Goal: Task Accomplishment & Management: Manage account settings

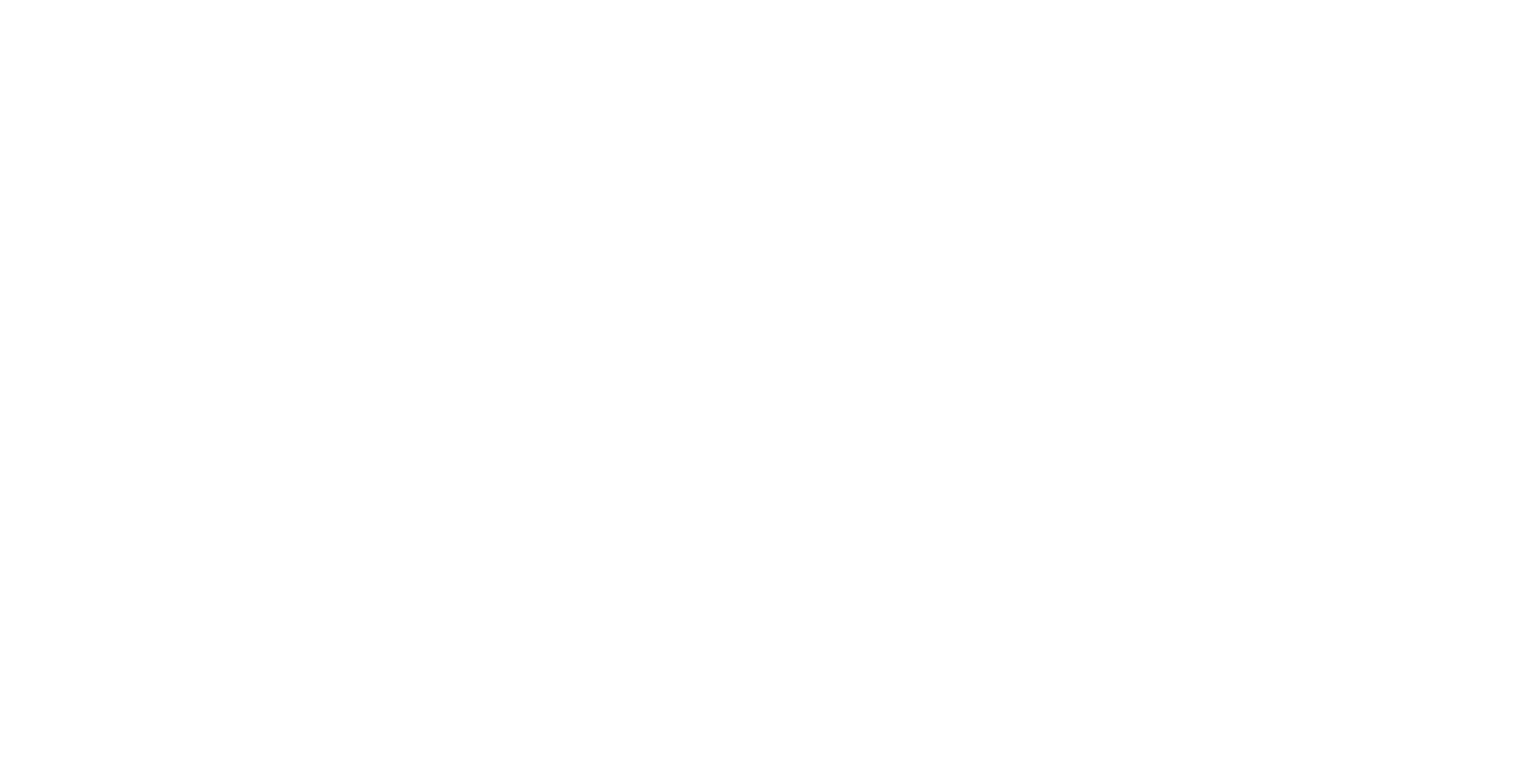
type input "[EMAIL_ADDRESS][DOMAIN_NAME]"
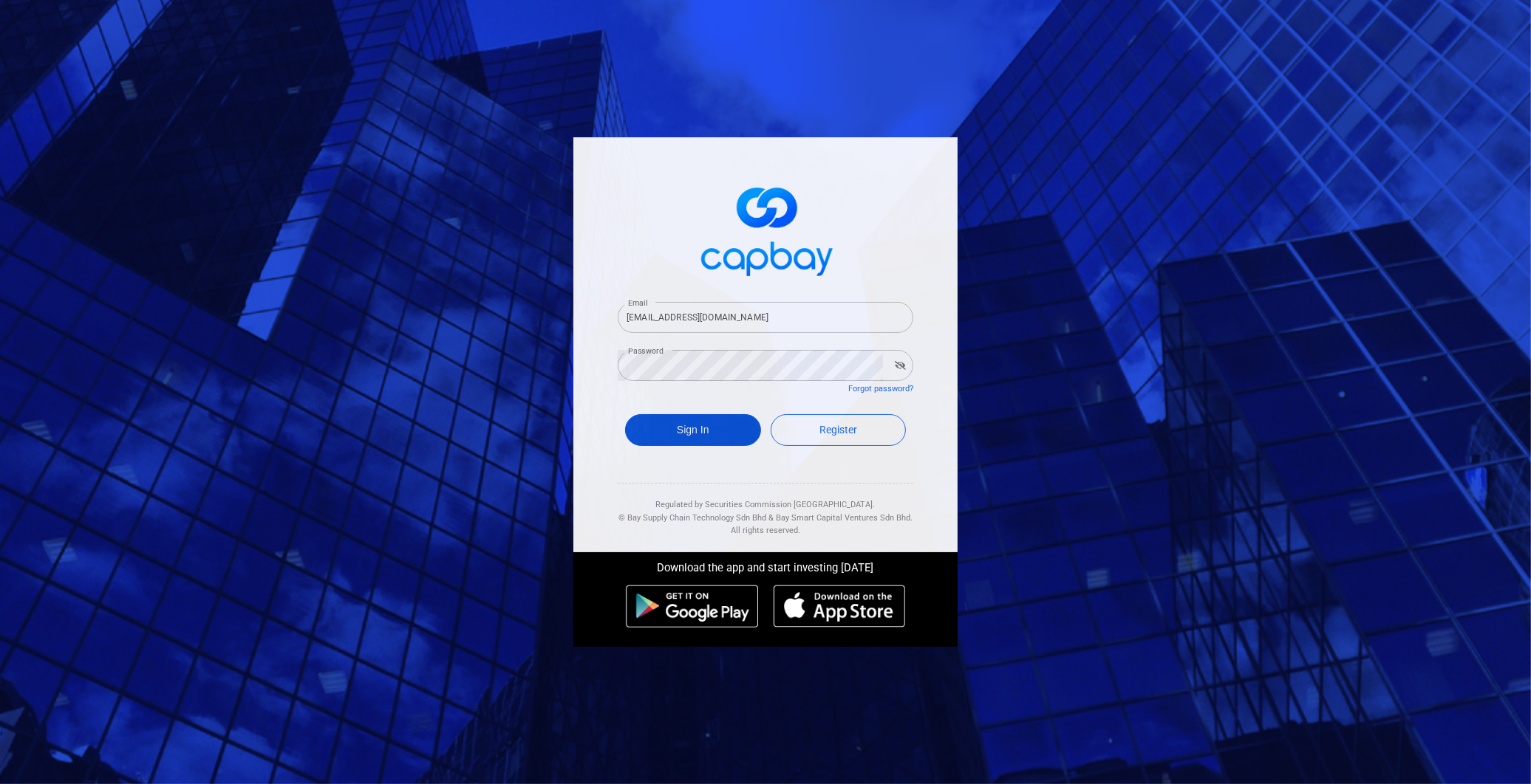
click at [726, 431] on button "Sign In" at bounding box center [692, 430] width 136 height 32
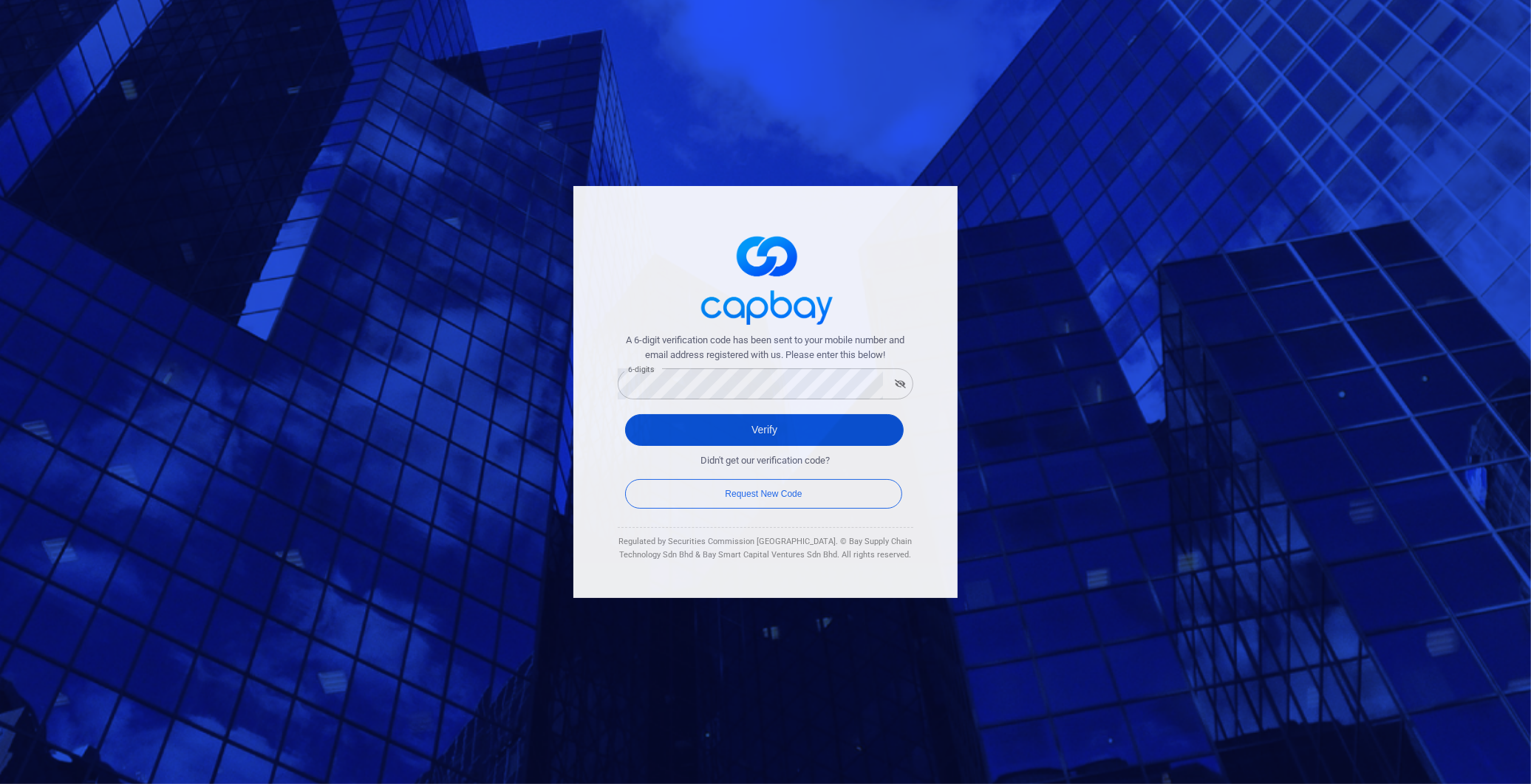
click at [795, 418] on button "Verify" at bounding box center [764, 430] width 279 height 32
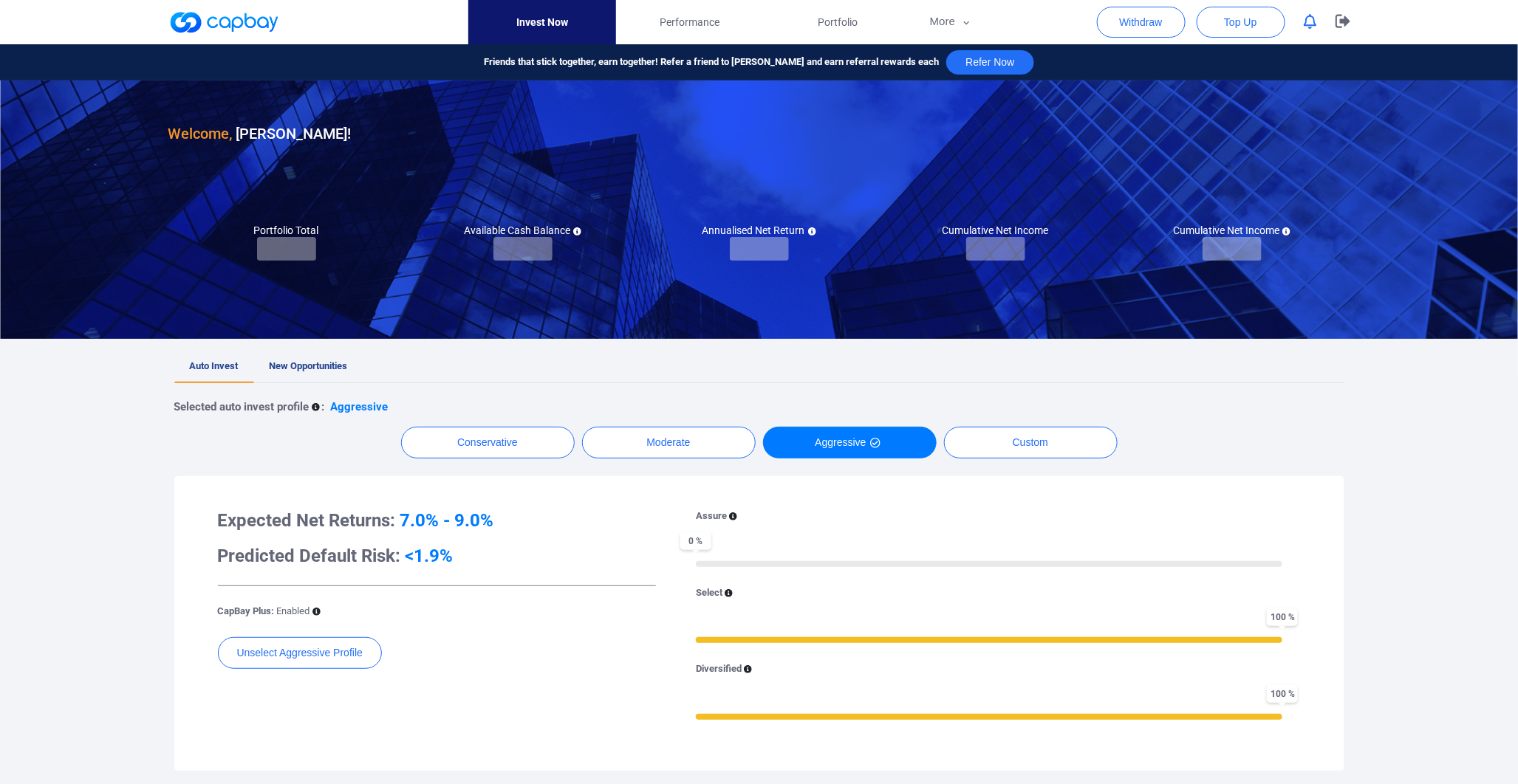
checkbox input "true"
click at [321, 365] on span "New Opportunities" at bounding box center [308, 366] width 78 height 11
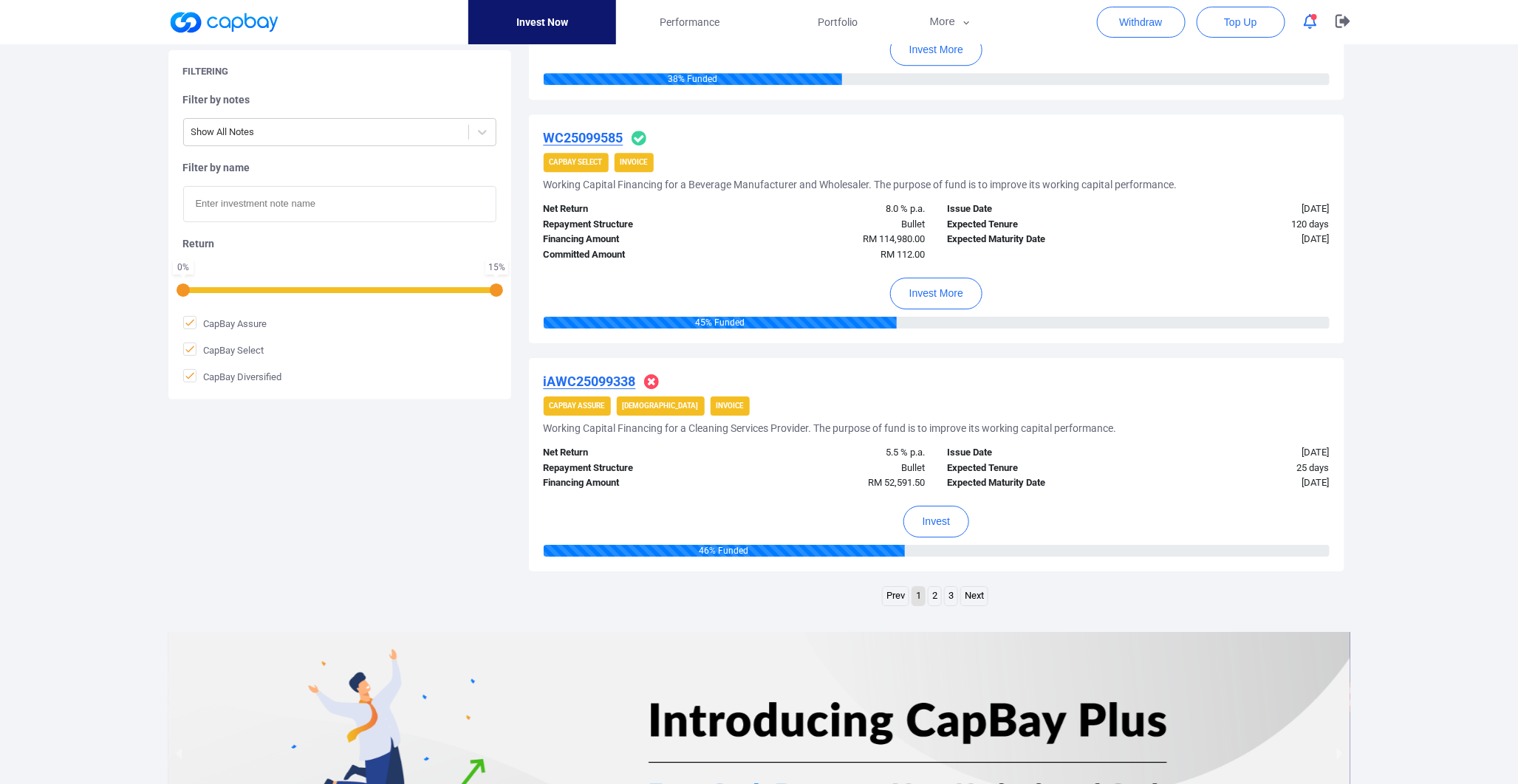
scroll to position [2132, 0]
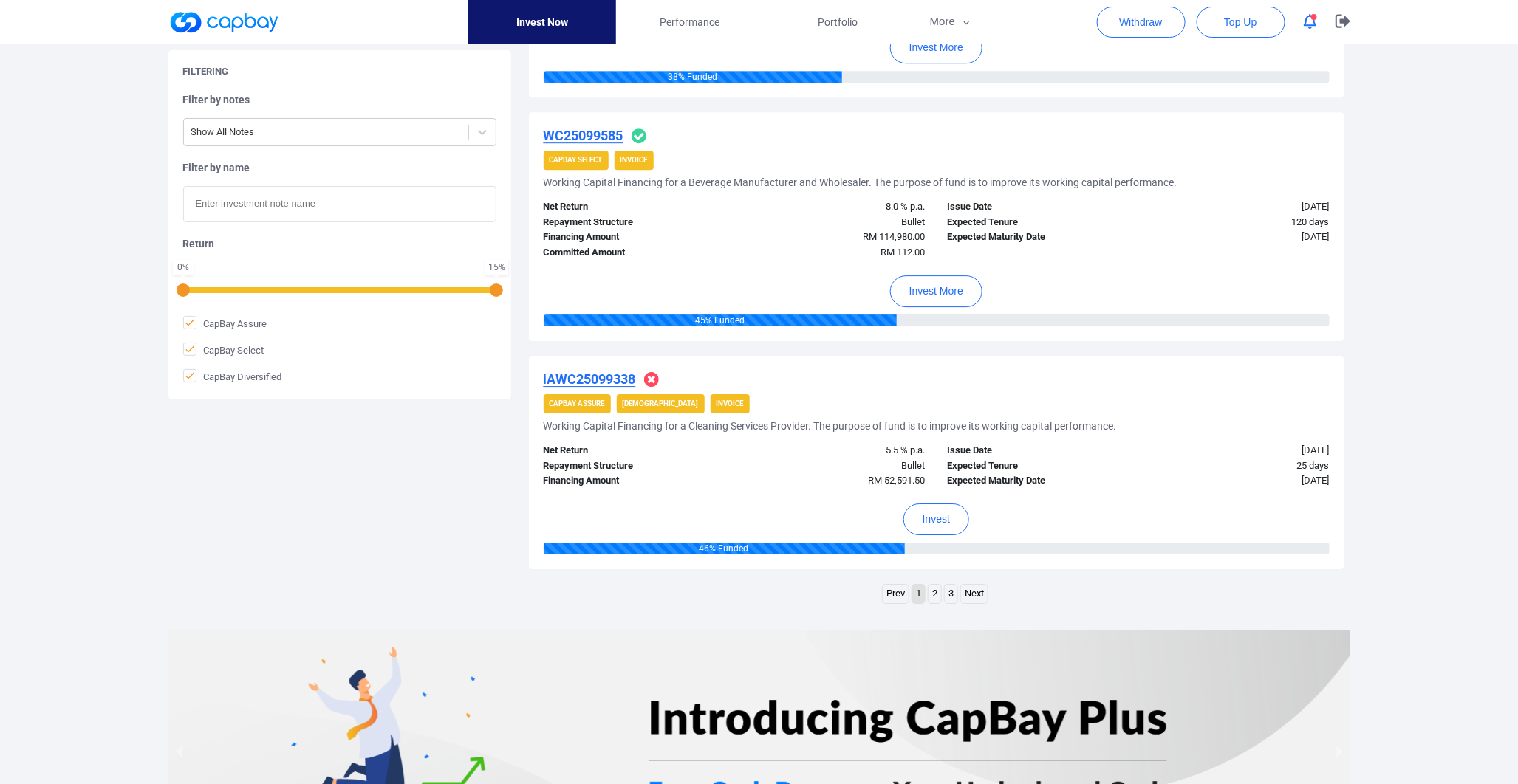
click at [939, 597] on link "2" at bounding box center [934, 594] width 13 height 19
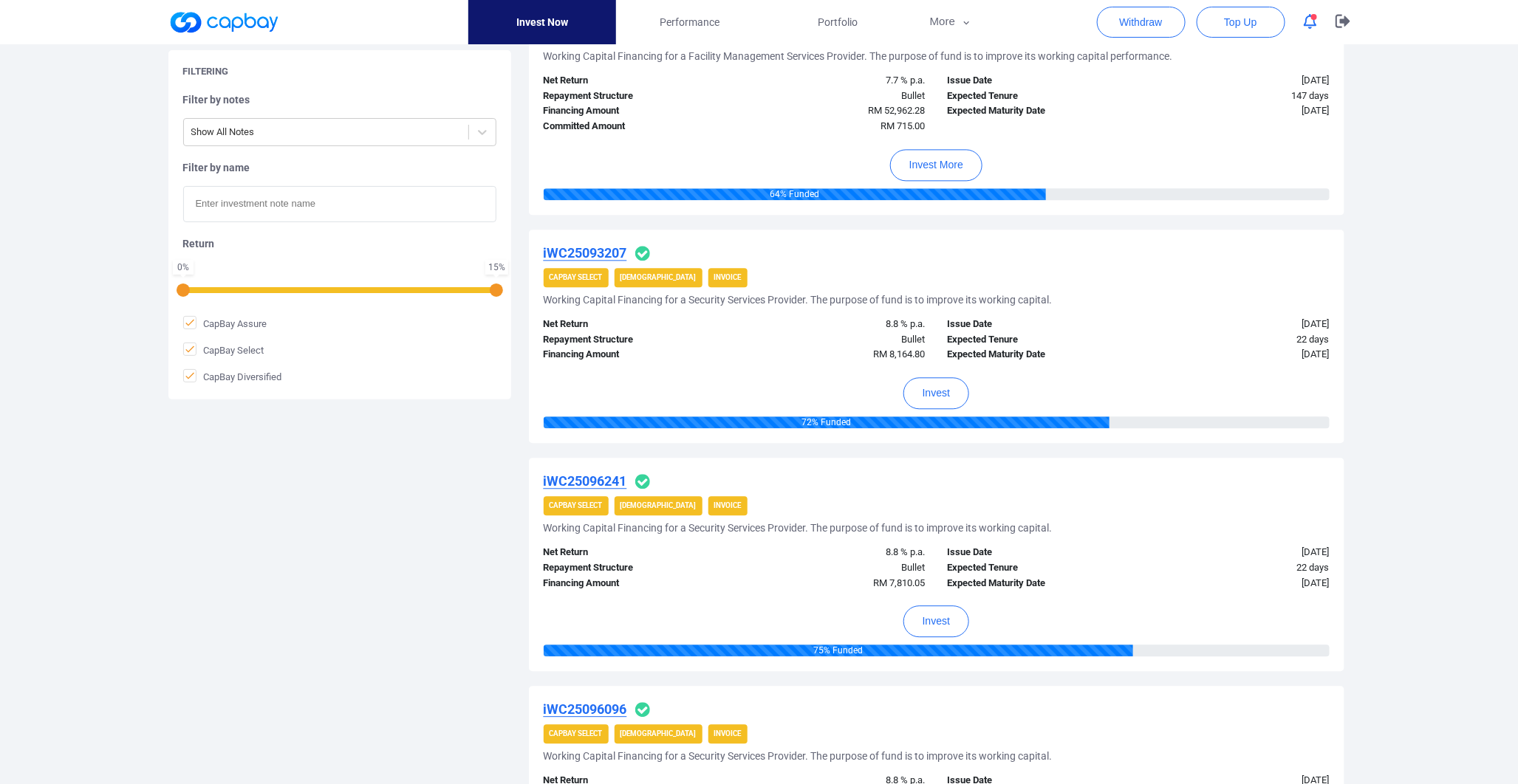
scroll to position [2035, 0]
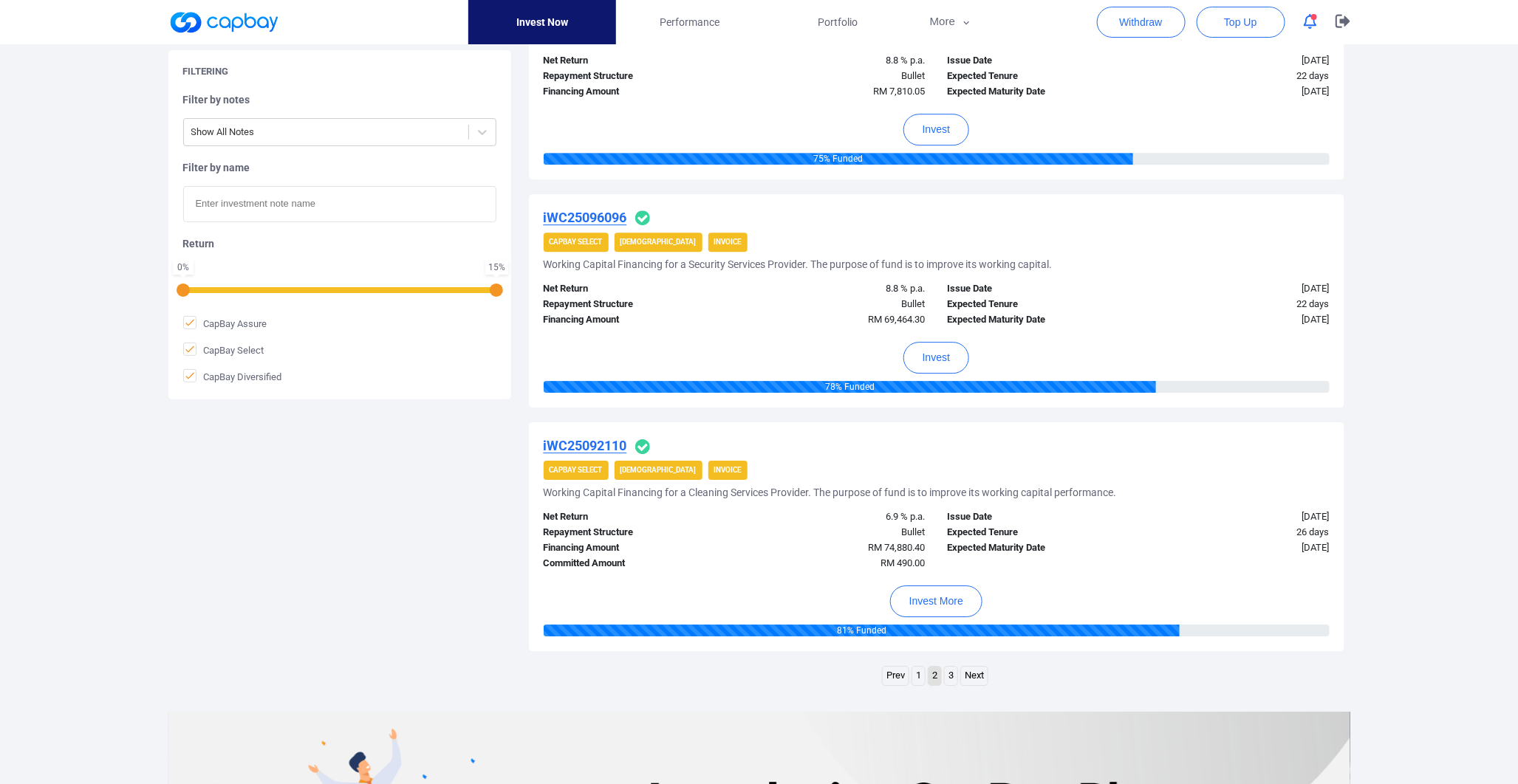
click at [952, 676] on link "3" at bounding box center [951, 676] width 13 height 19
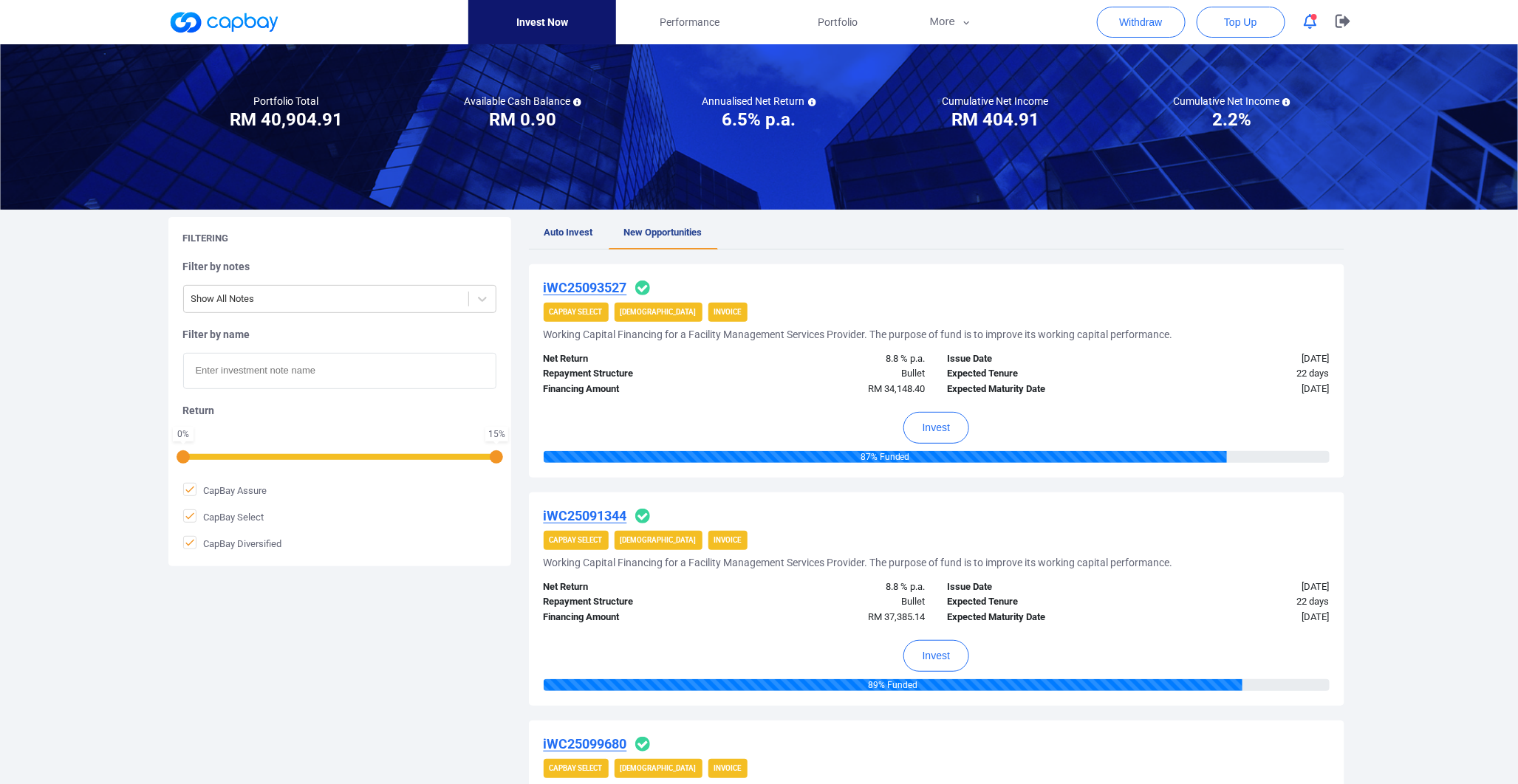
scroll to position [84, 0]
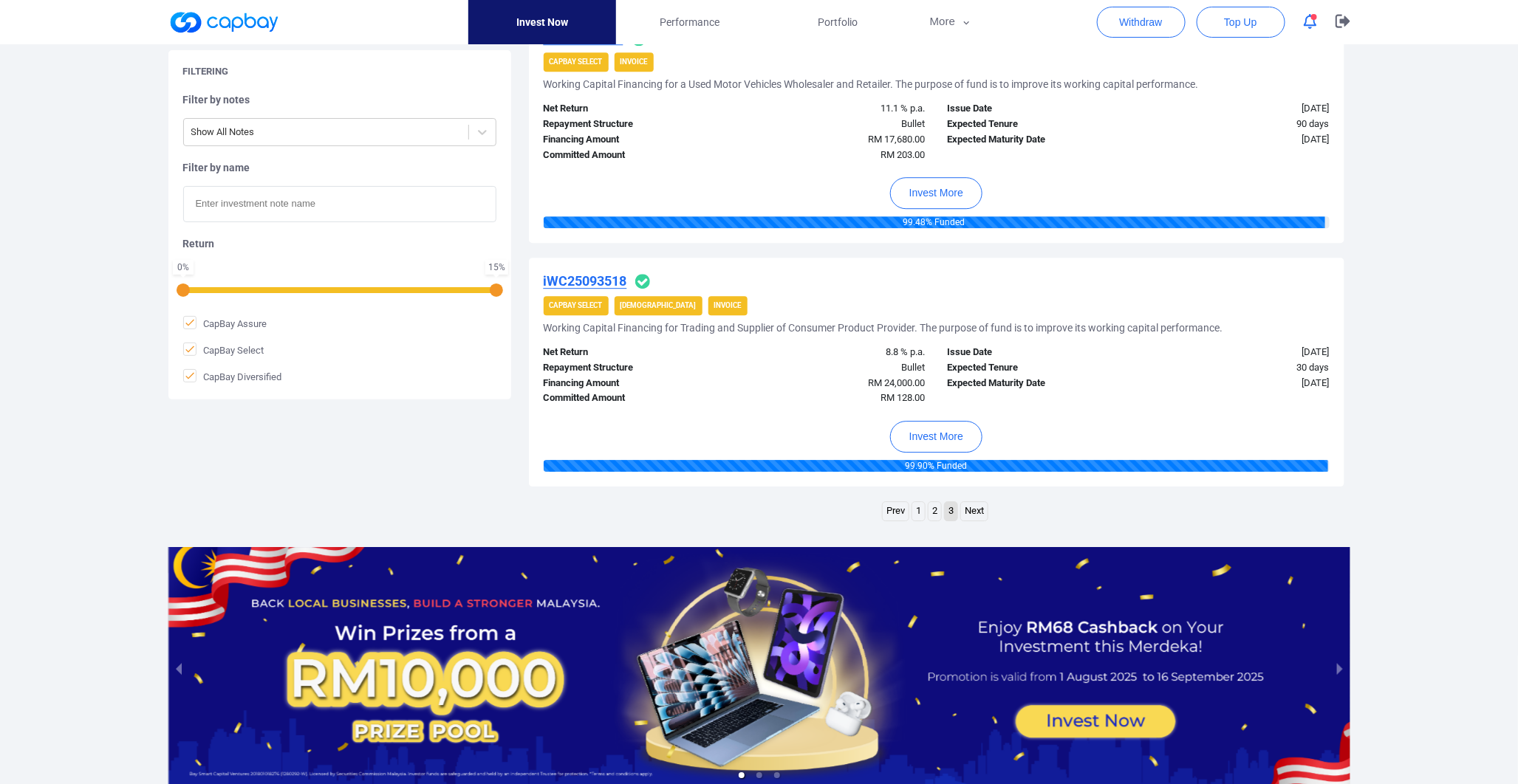
click at [913, 504] on link "1" at bounding box center [918, 511] width 13 height 19
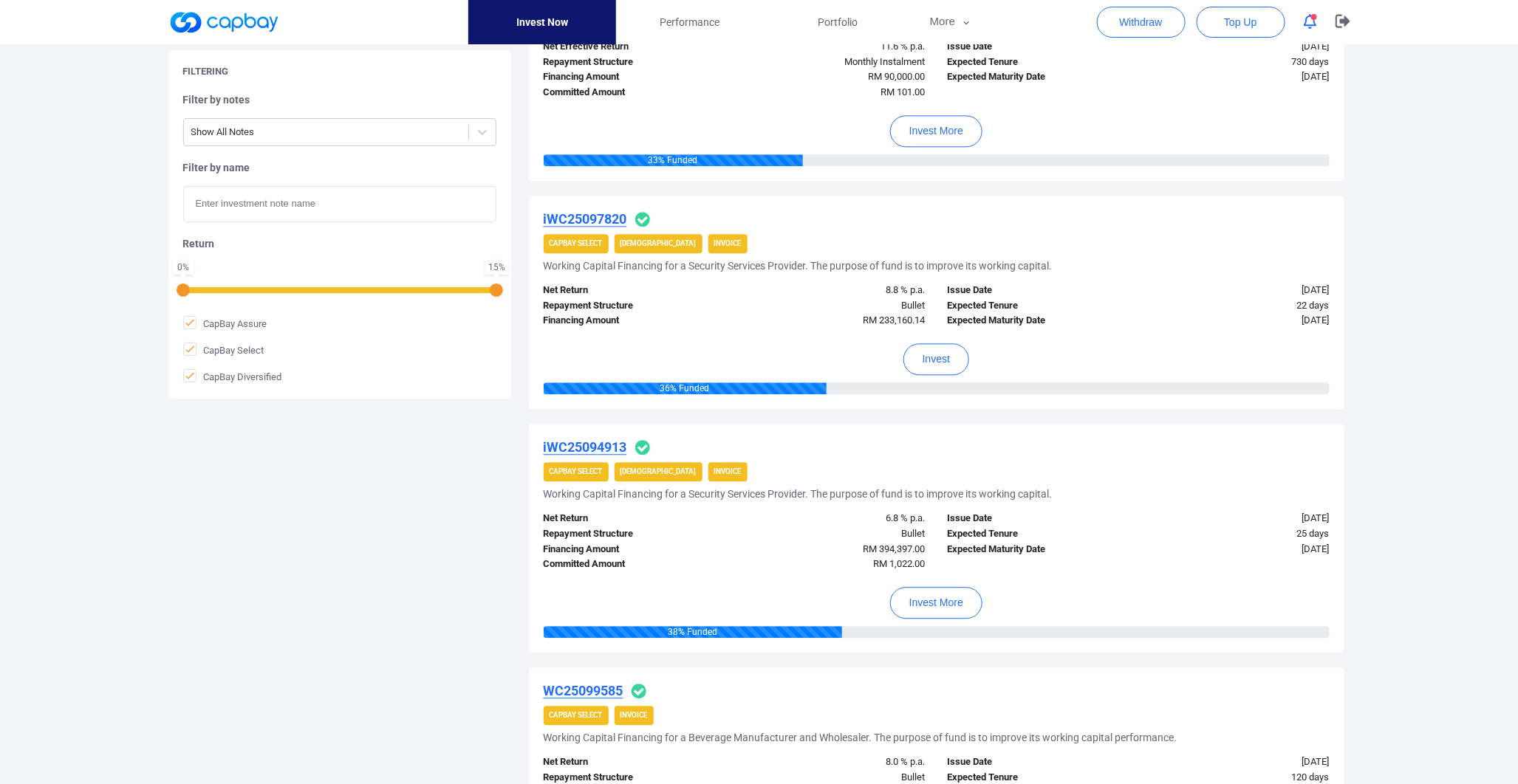
scroll to position [1968, 0]
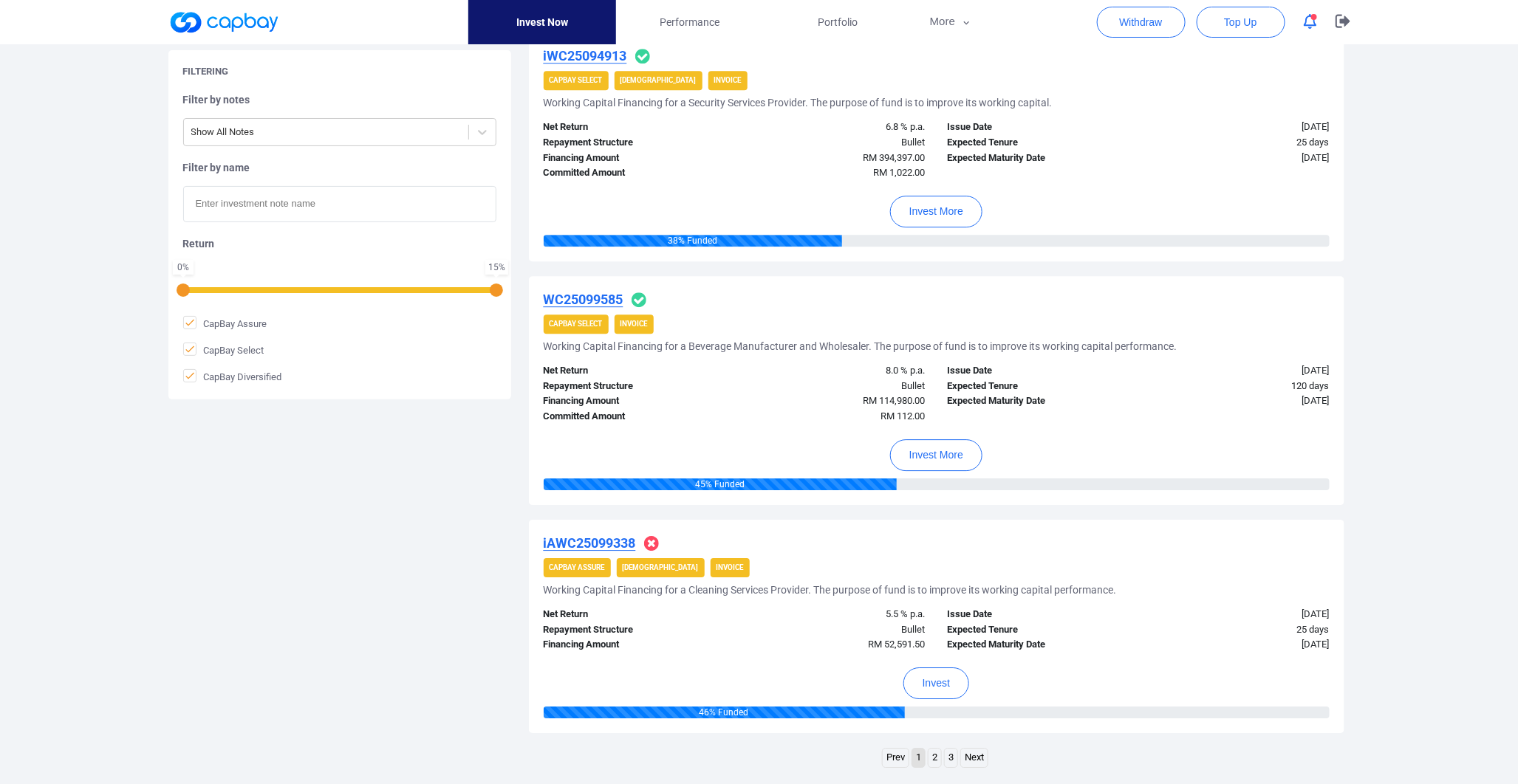
click at [933, 756] on link "2" at bounding box center [934, 757] width 13 height 19
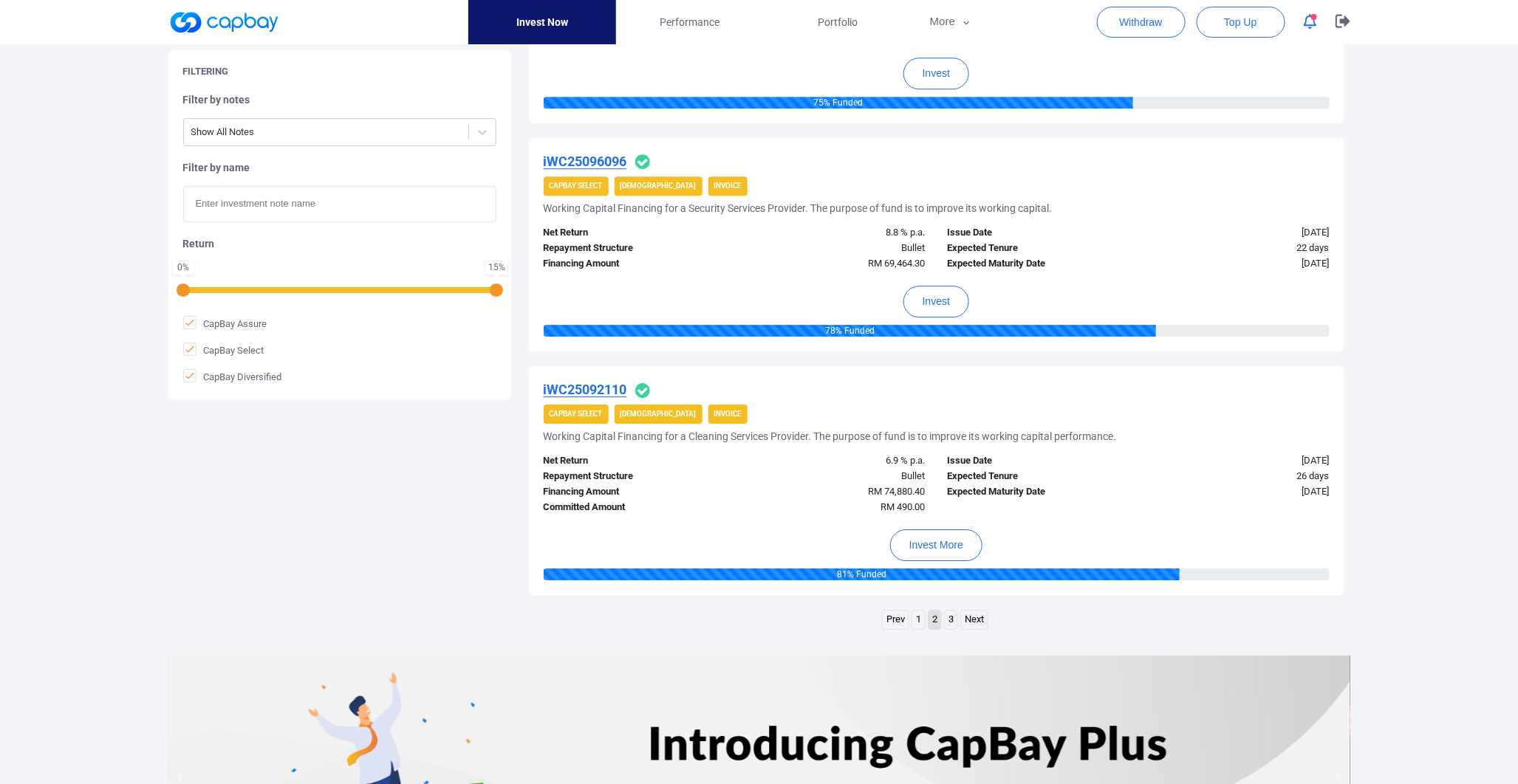
scroll to position [2132, 0]
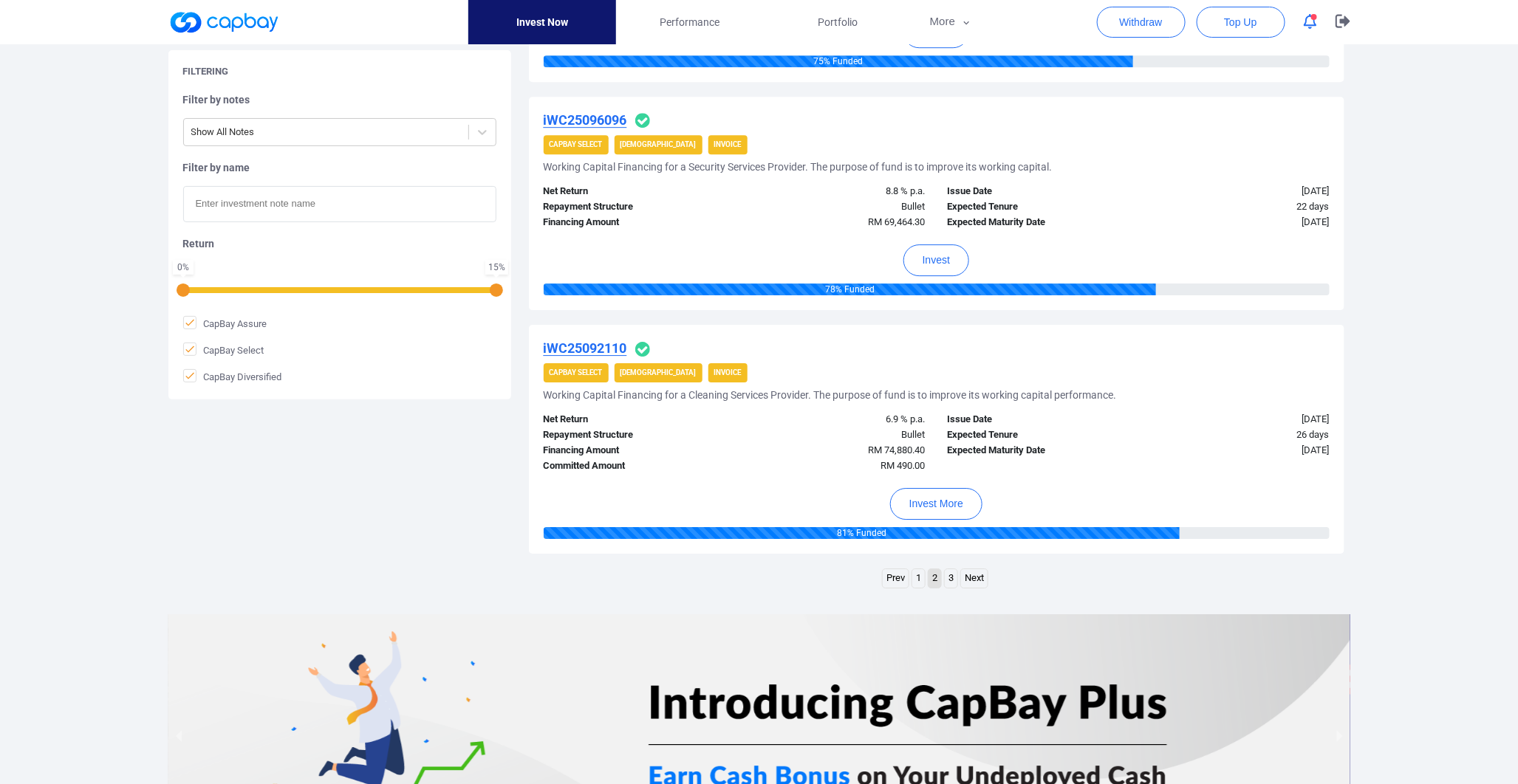
click at [952, 581] on link "3" at bounding box center [951, 578] width 13 height 19
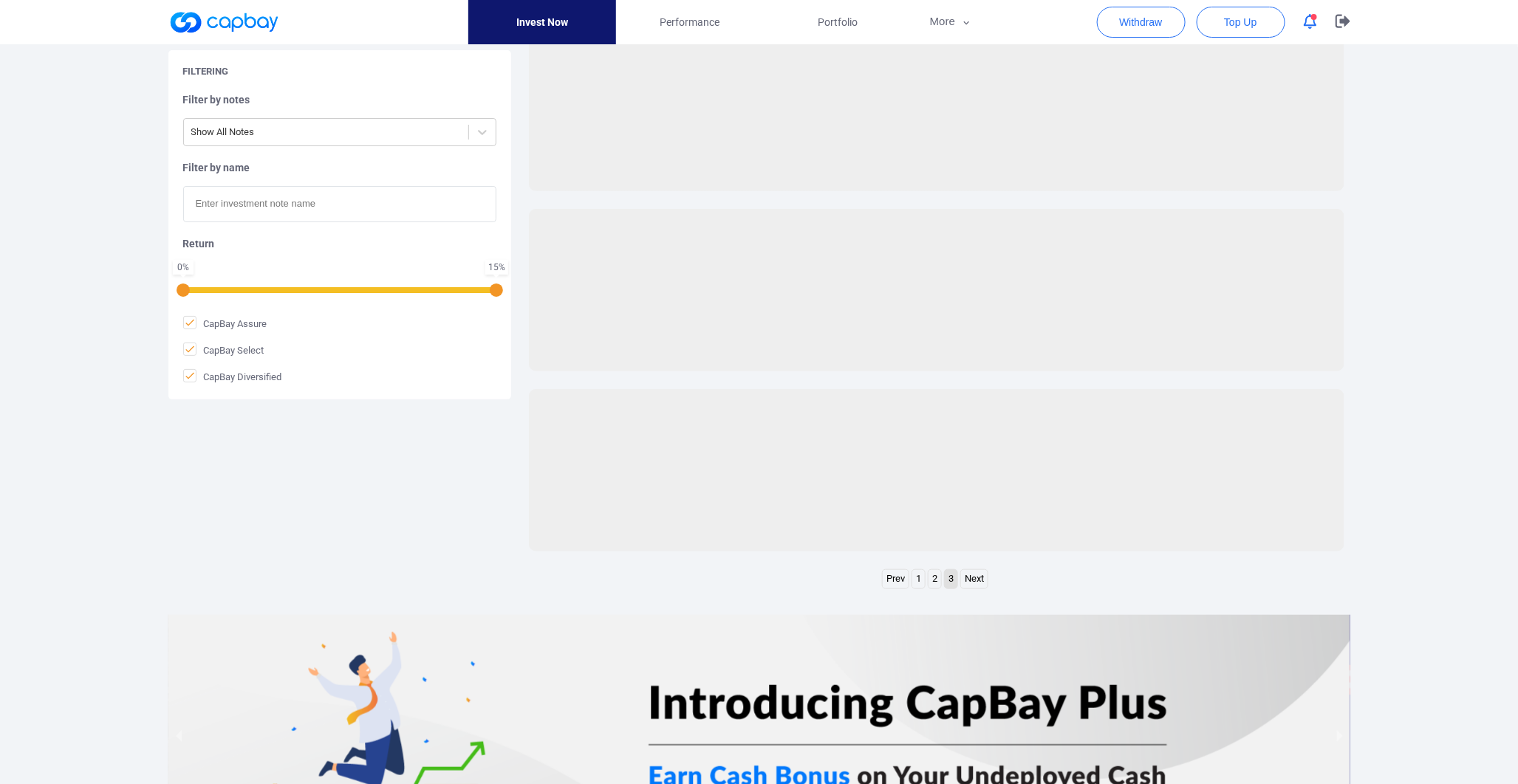
scroll to position [1905, 0]
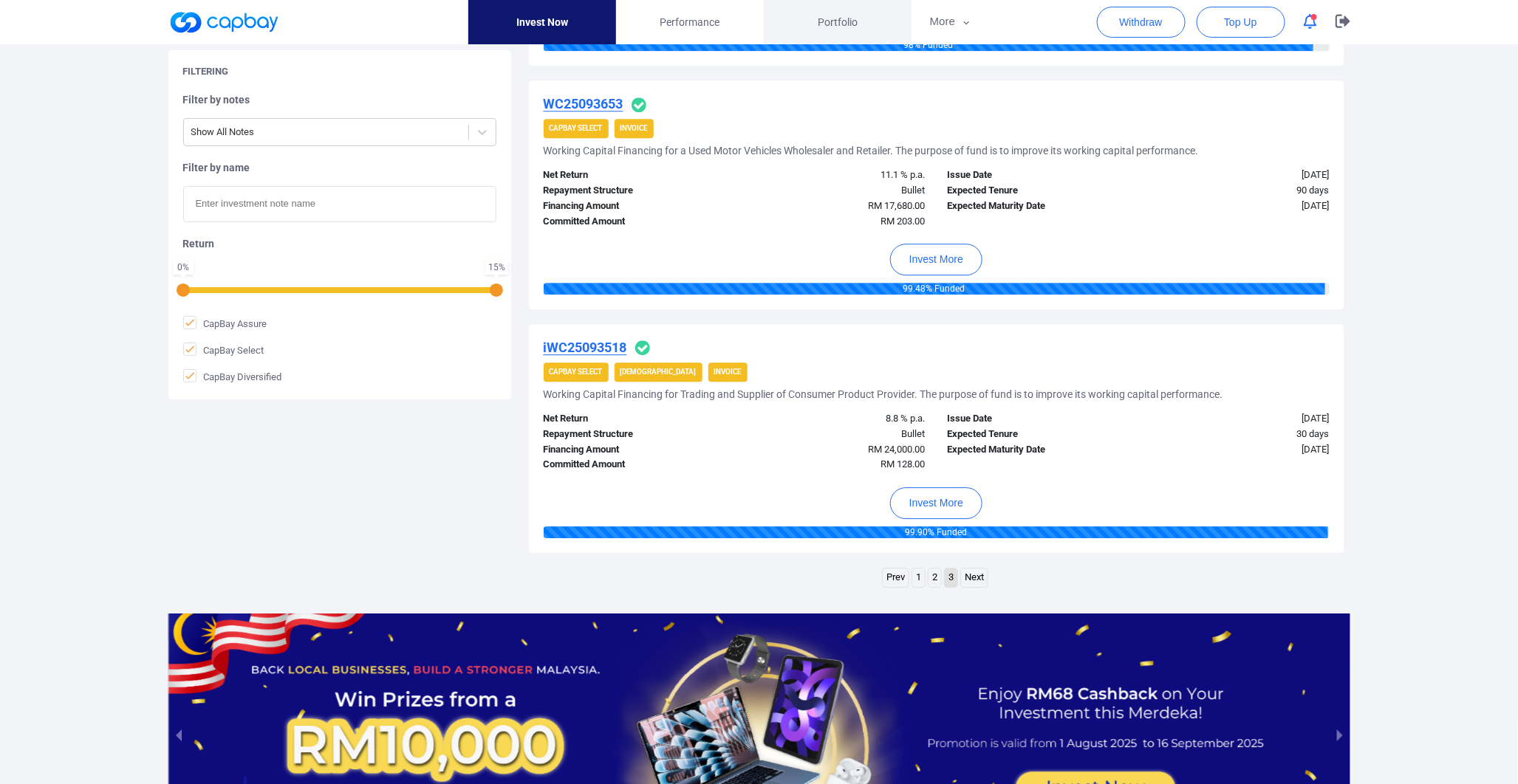
click at [838, 23] on span "Portfolio" at bounding box center [838, 22] width 40 height 16
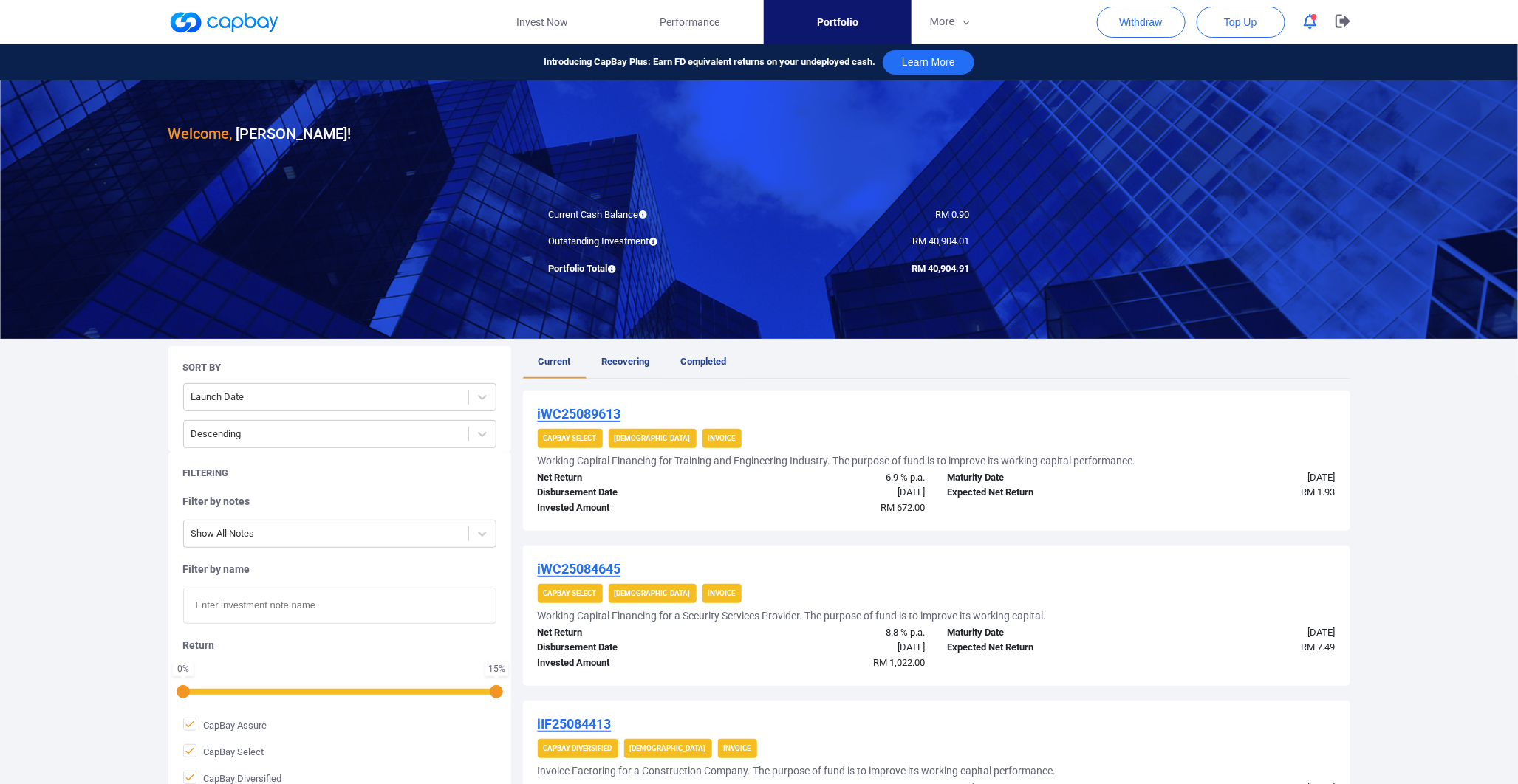
click at [702, 365] on span "Completed" at bounding box center [704, 361] width 46 height 11
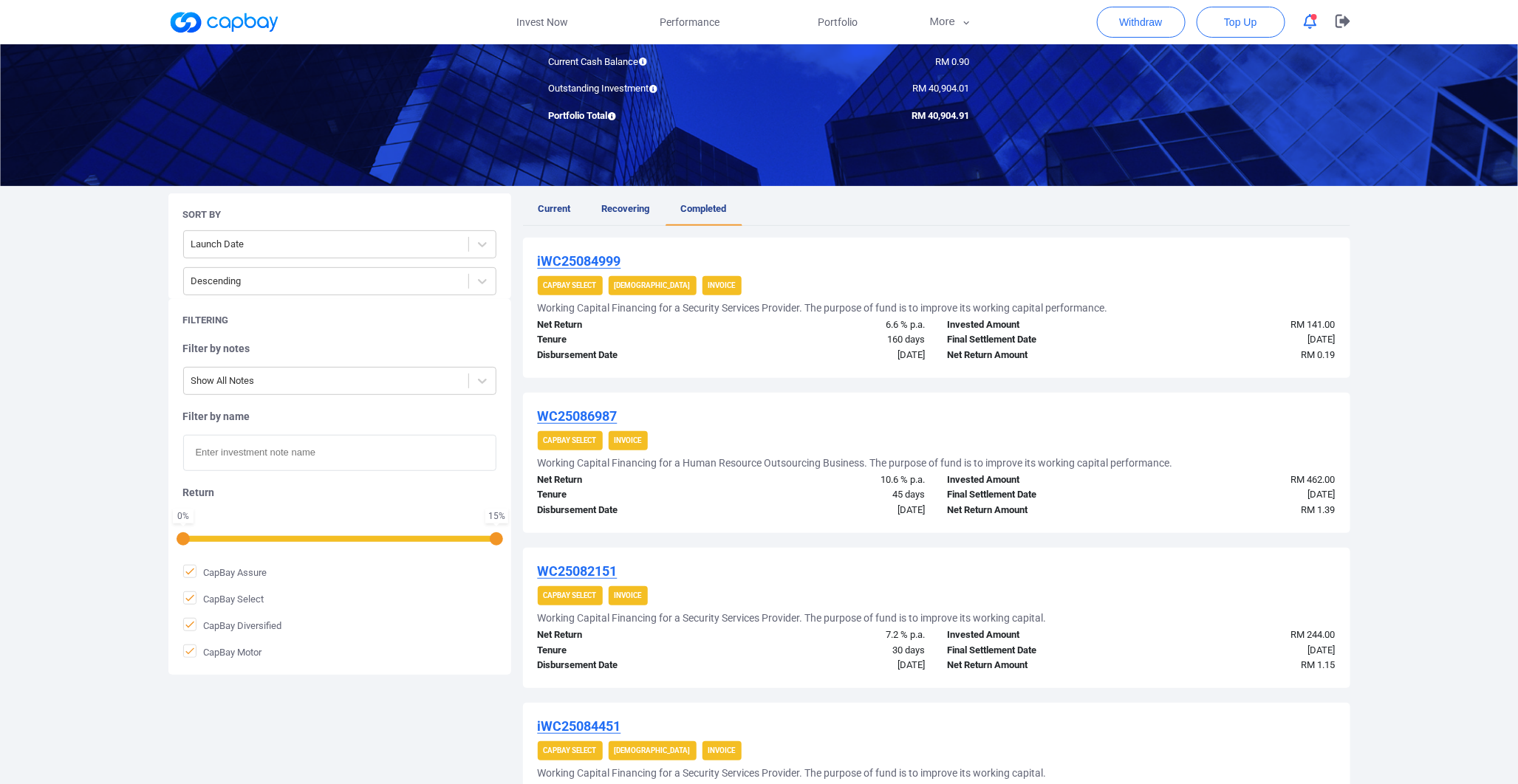
scroll to position [164, 0]
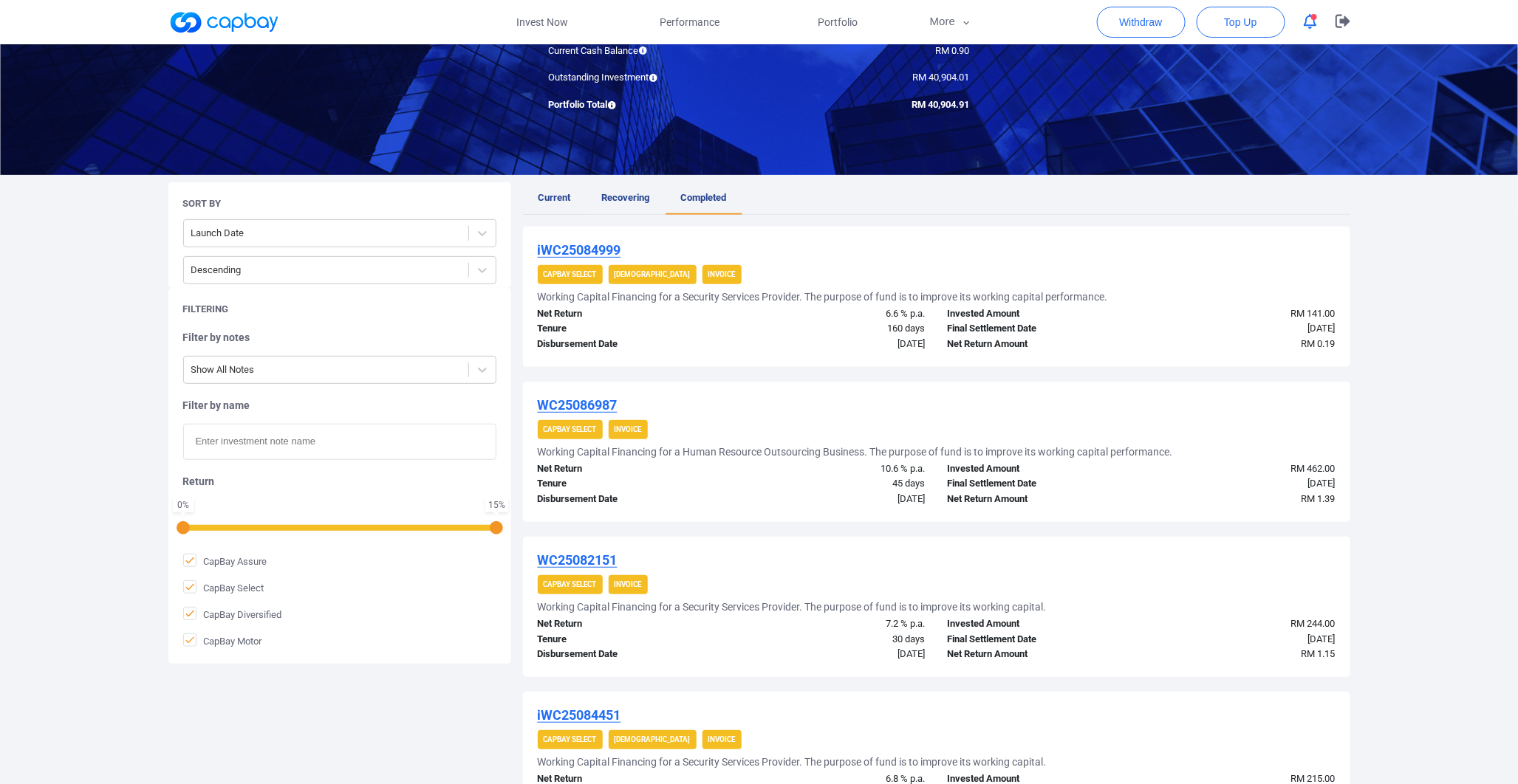
click at [548, 190] on link "Current" at bounding box center [554, 198] width 63 height 33
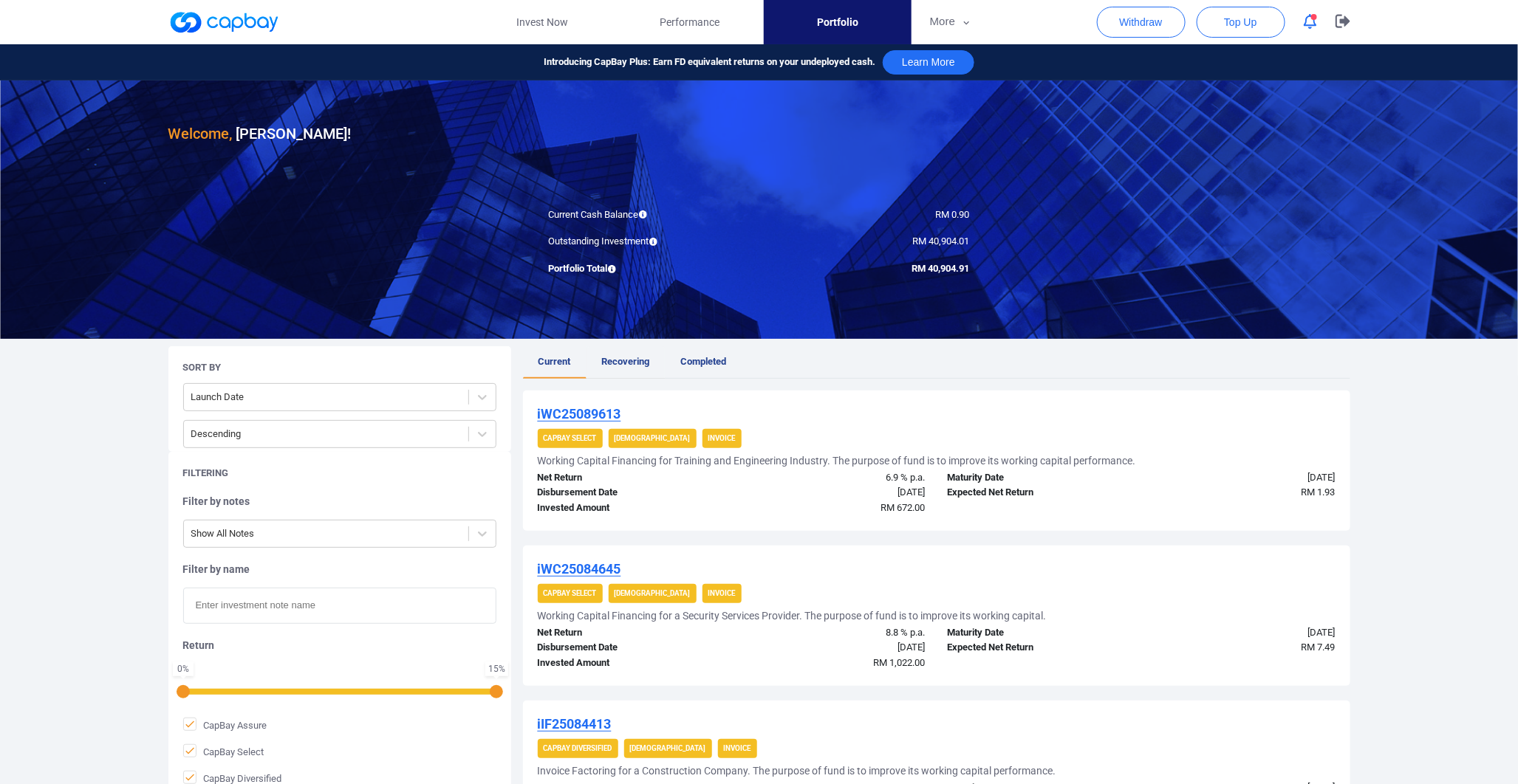
scroll to position [82, 0]
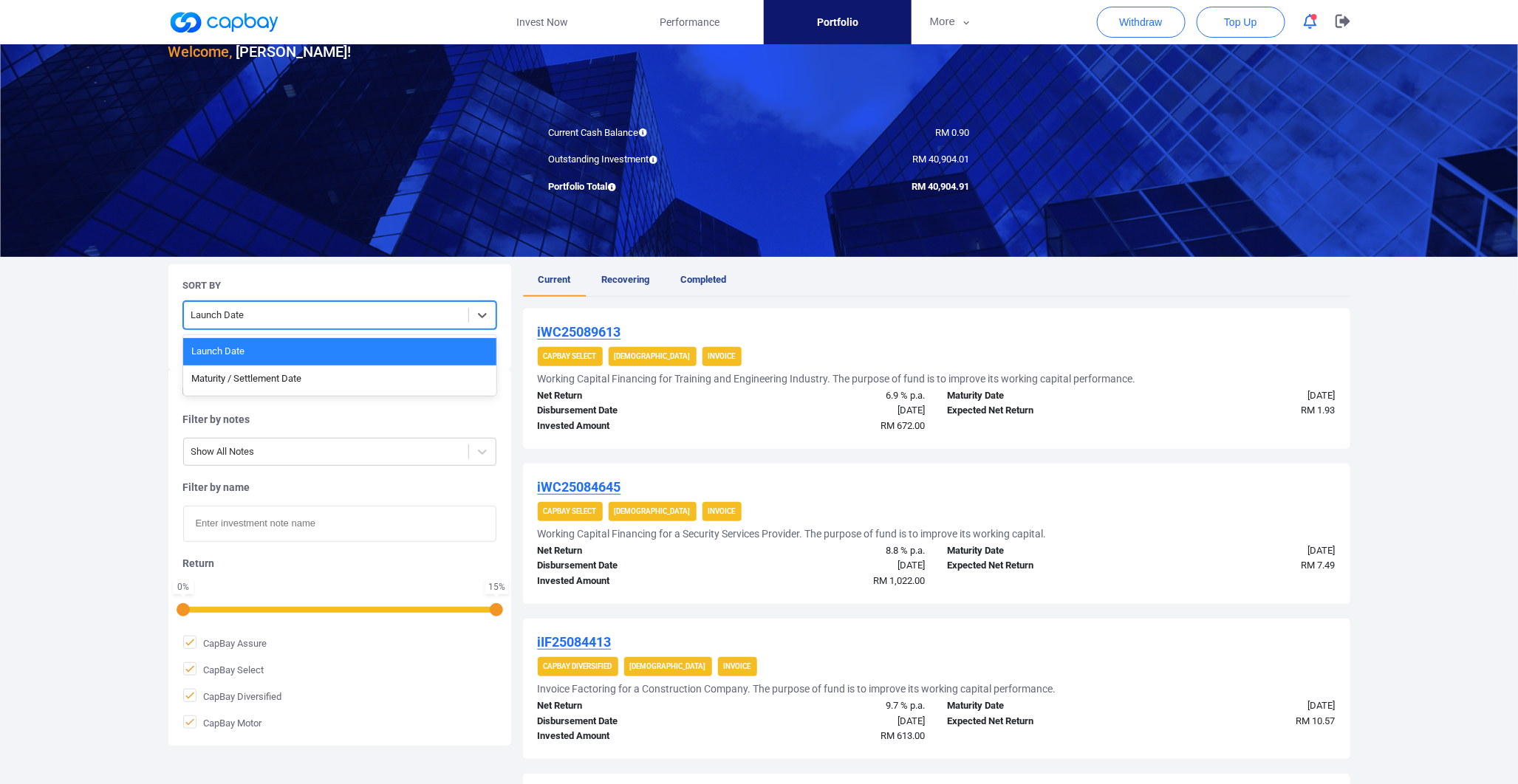
click at [467, 318] on div "Launch Date" at bounding box center [325, 315] width 285 height 25
drag, startPoint x: 425, startPoint y: 364, endPoint x: 415, endPoint y: 372, distance: 12.8
click at [415, 372] on div "Launch Date Maturity / Settlement Date" at bounding box center [340, 365] width 313 height 60
click at [414, 372] on div "Maturity / Settlement Date" at bounding box center [340, 380] width 313 height 28
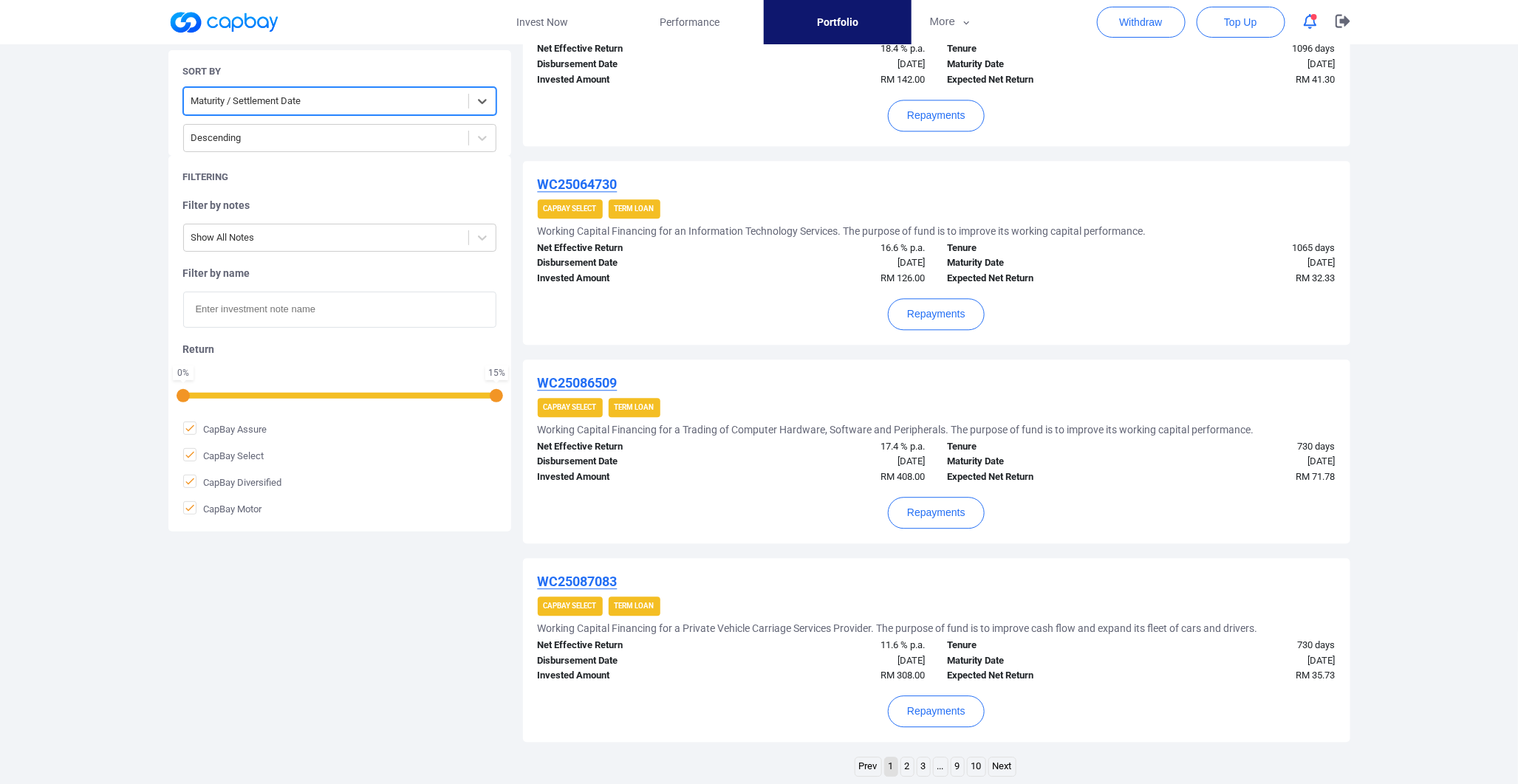
scroll to position [1723, 0]
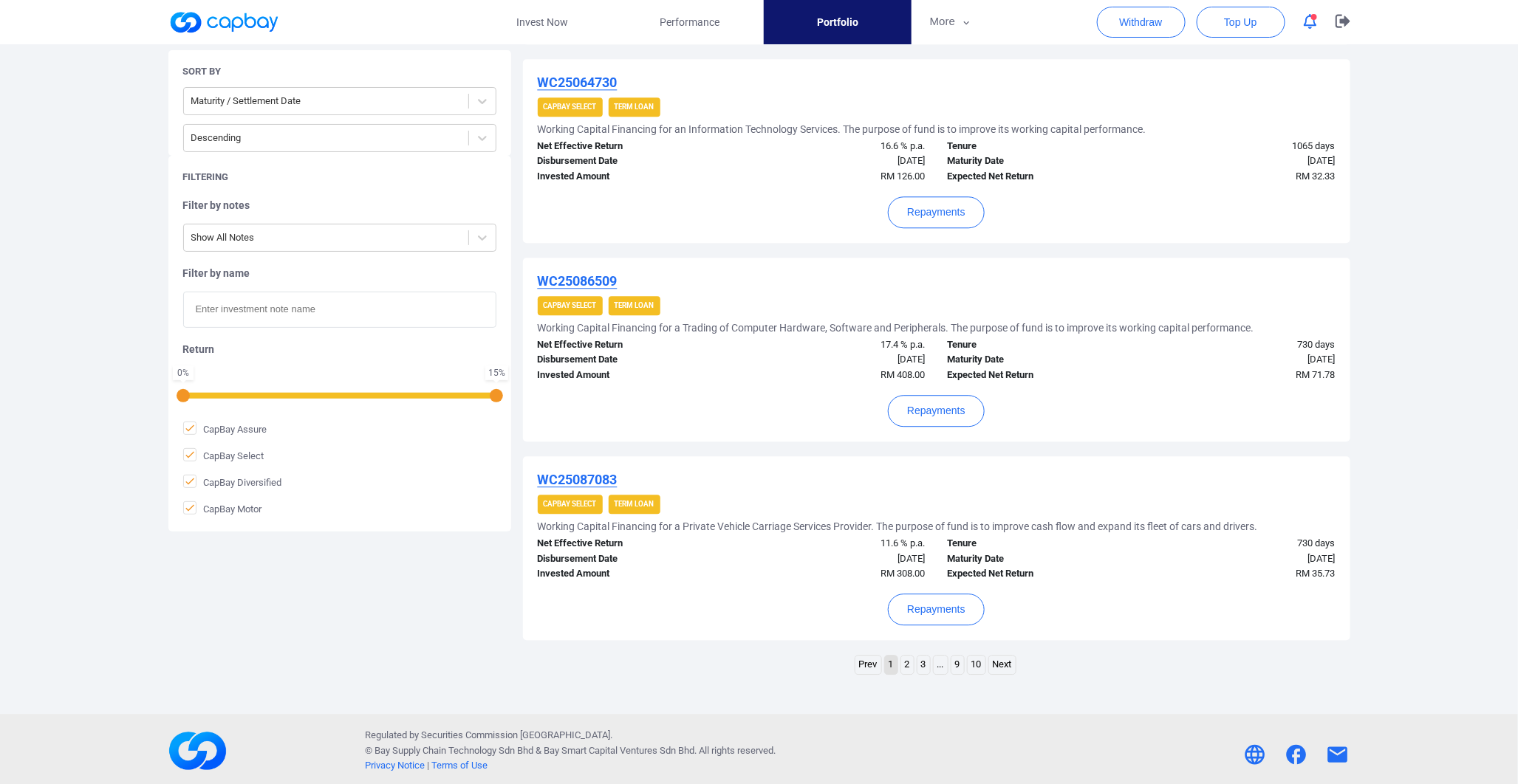
click at [907, 662] on link "2" at bounding box center [907, 665] width 13 height 19
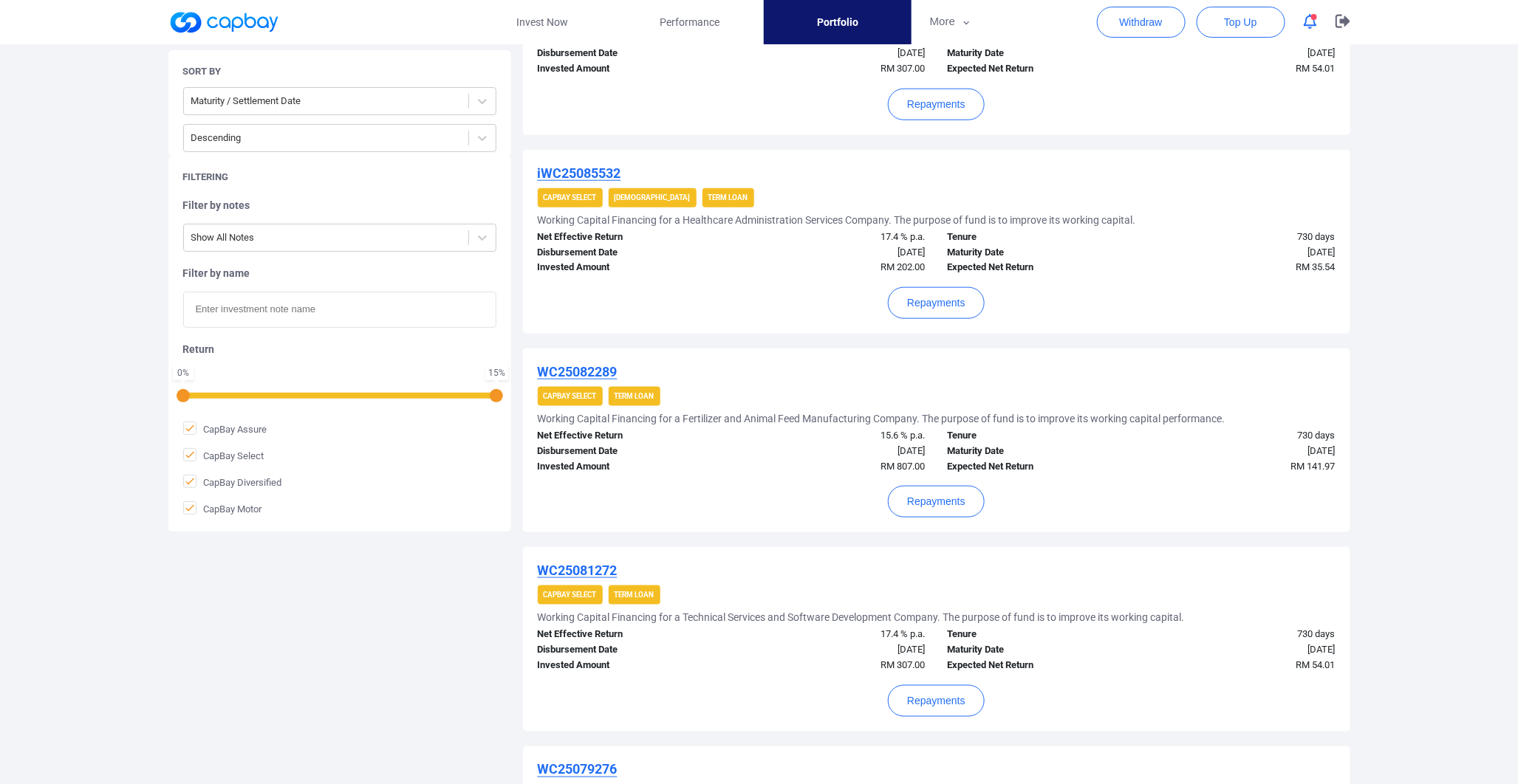
scroll to position [492, 0]
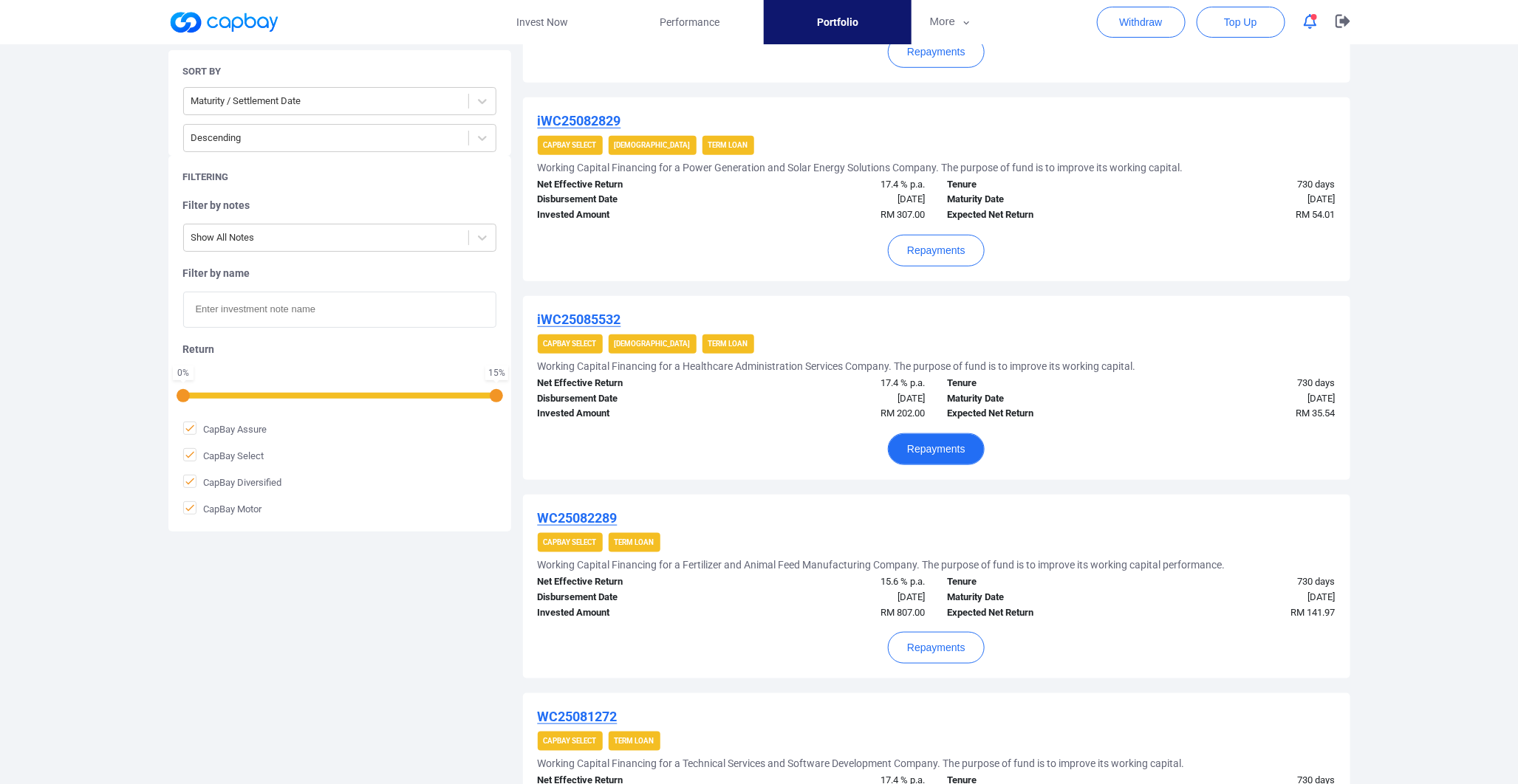
click at [942, 439] on button "Repayments" at bounding box center [936, 449] width 97 height 32
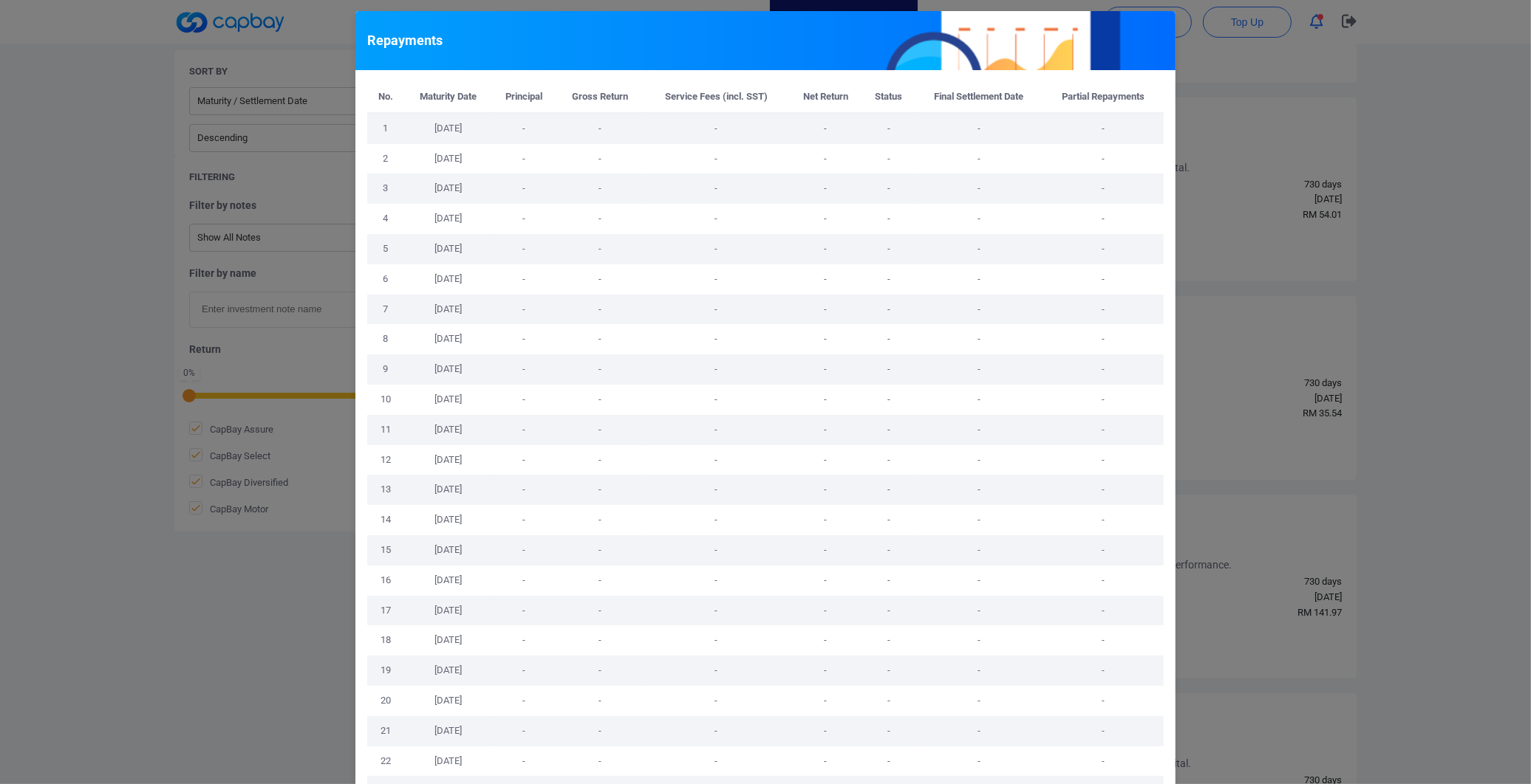
click at [1212, 386] on div "Repayments No. Maturity Date Principal Gross Return Service Fees (incl. SST) Ne…" at bounding box center [766, 392] width 1531 height 784
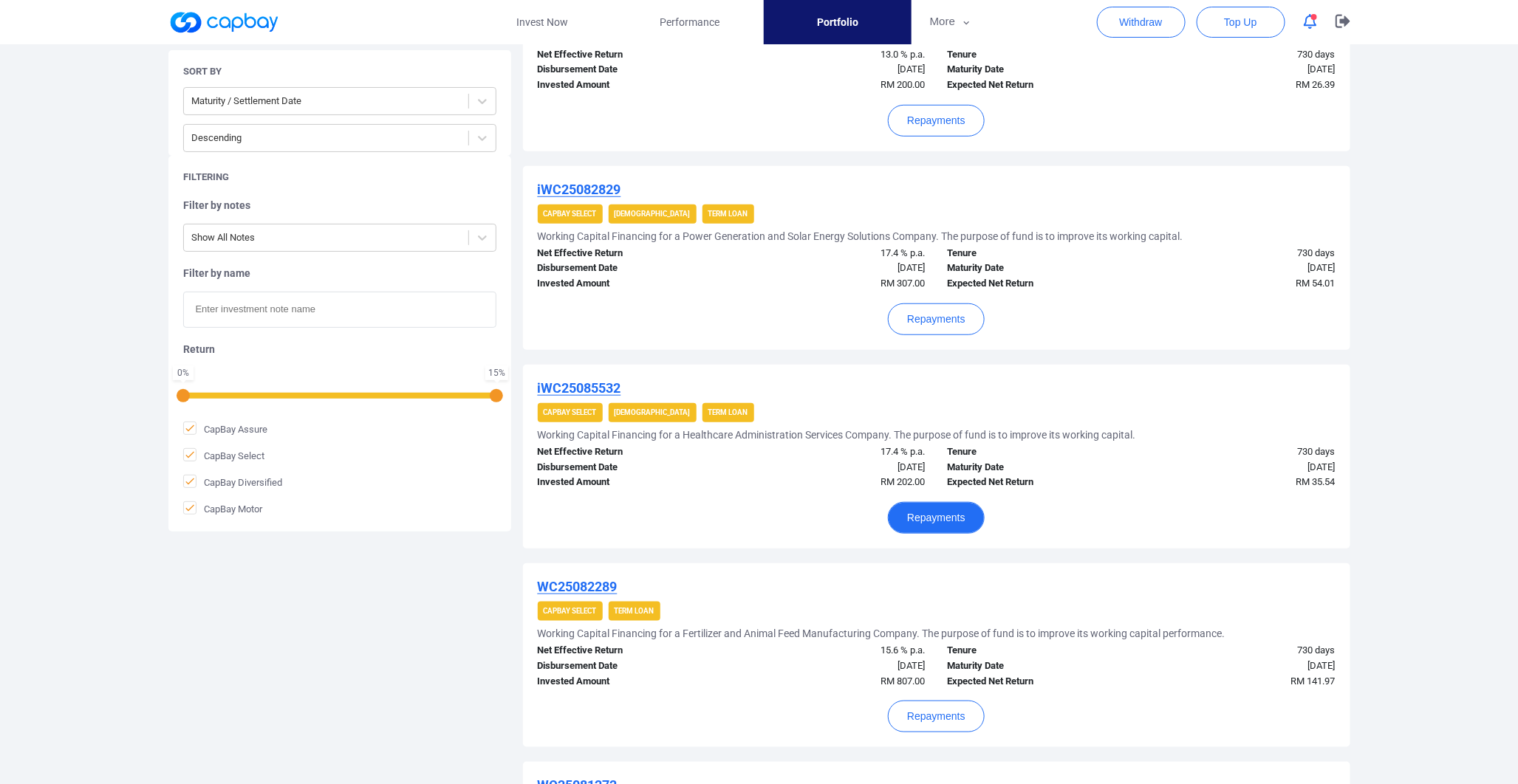
scroll to position [328, 0]
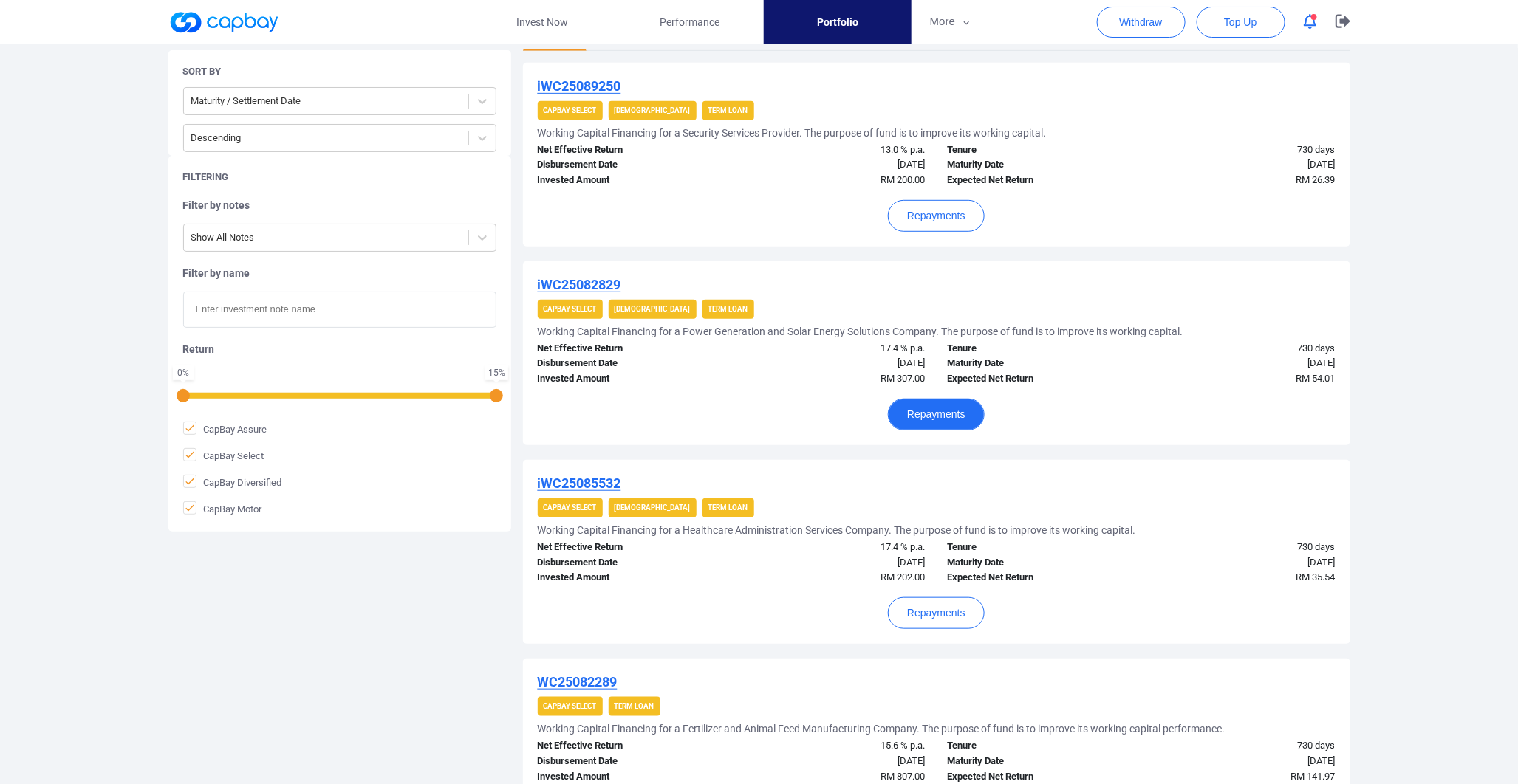
click at [966, 414] on button "Repayments" at bounding box center [936, 414] width 97 height 32
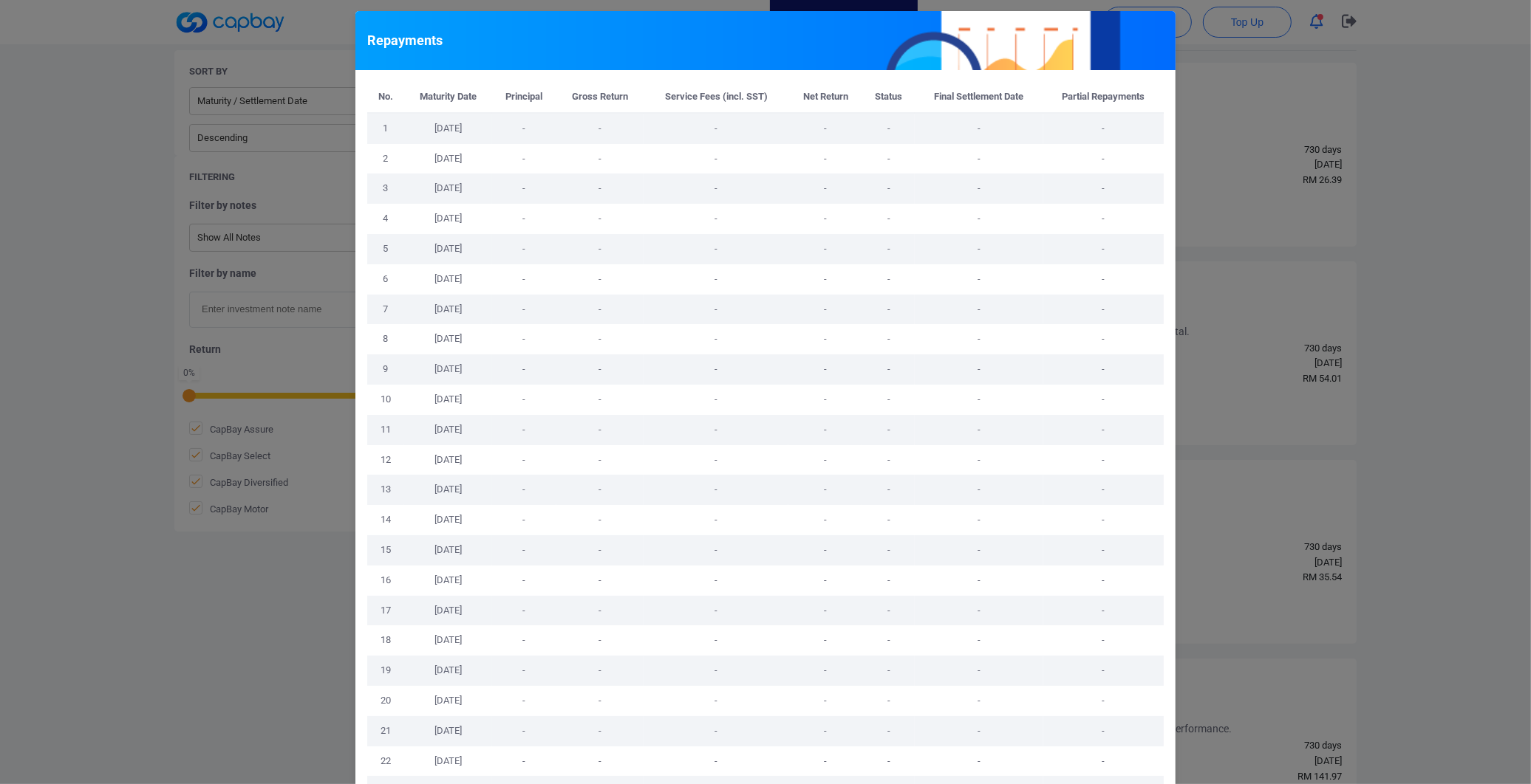
click at [1220, 392] on div "Repayments No. Maturity Date Principal Gross Return Service Fees (incl. SST) Ne…" at bounding box center [766, 392] width 1531 height 784
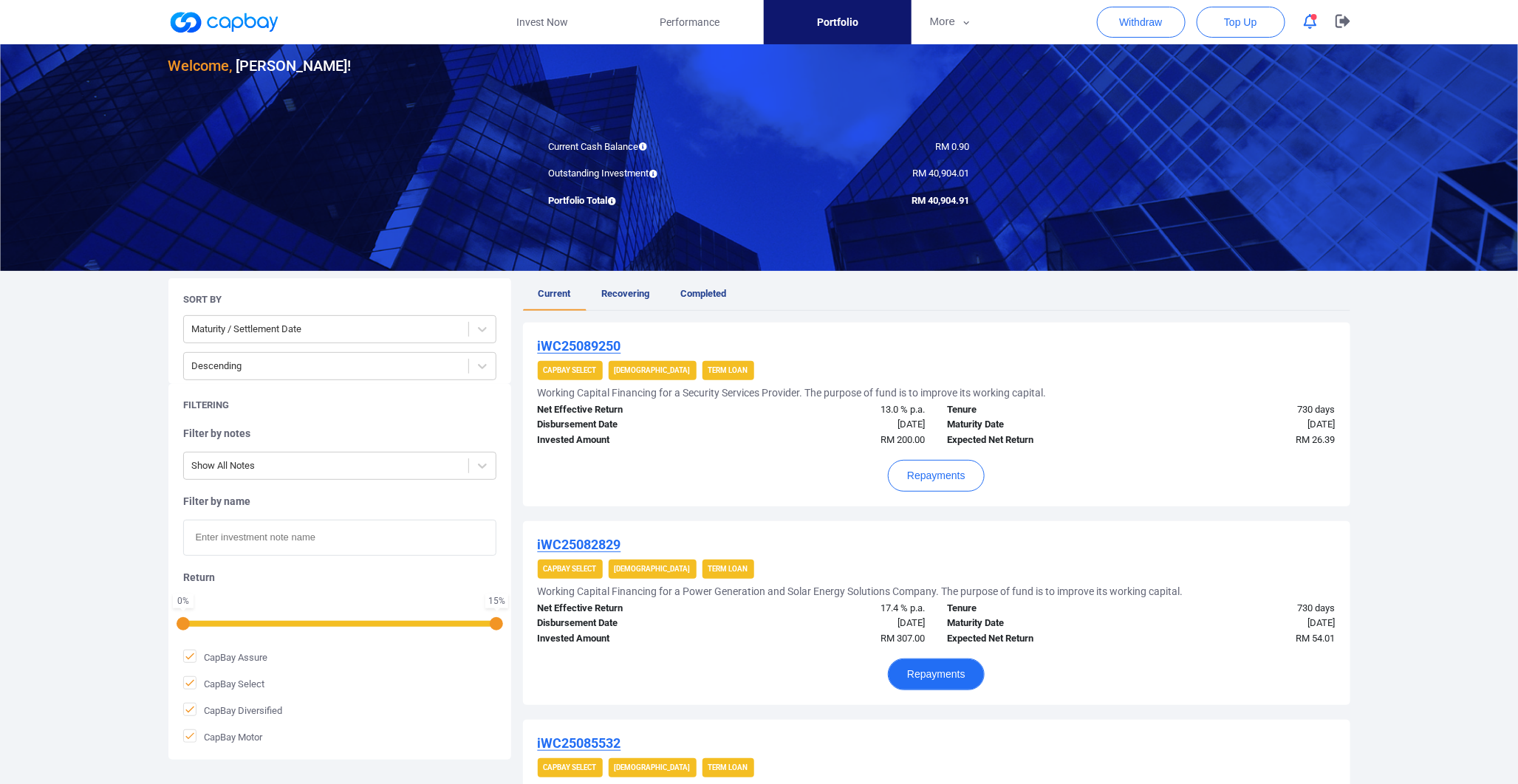
scroll to position [0, 0]
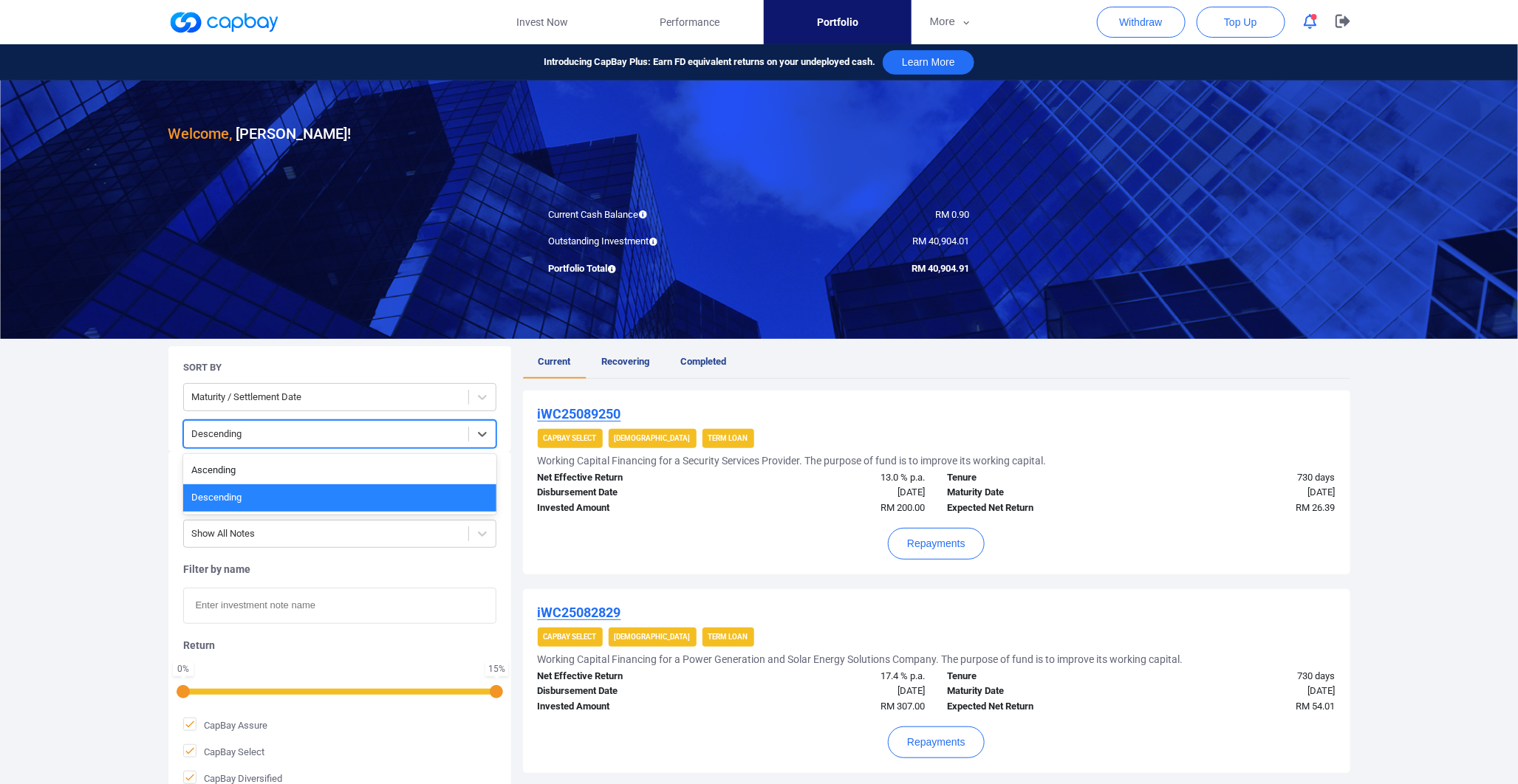
click at [424, 439] on div at bounding box center [326, 434] width 270 height 19
click at [402, 458] on div "Ascending" at bounding box center [340, 471] width 313 height 28
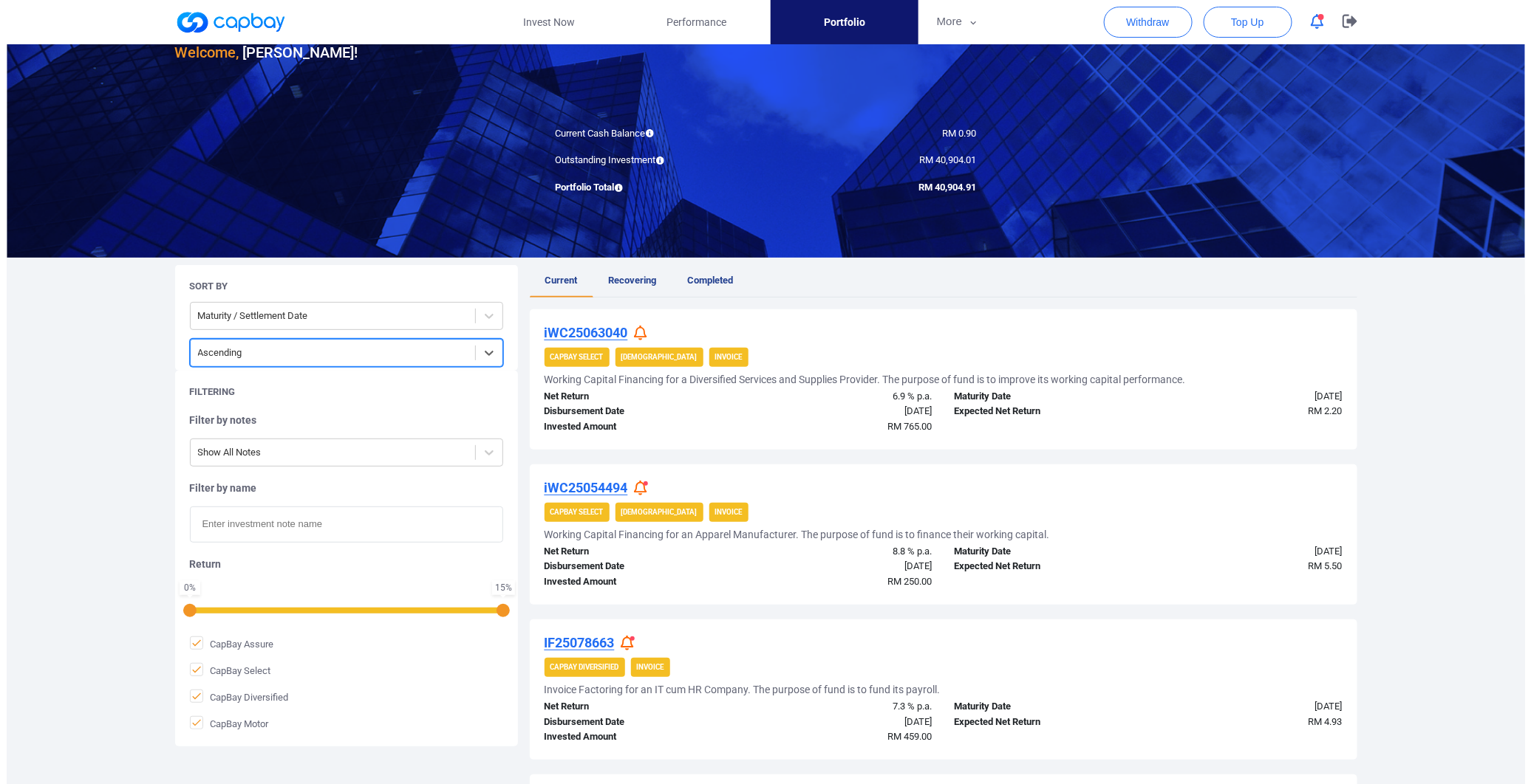
scroll to position [82, 0]
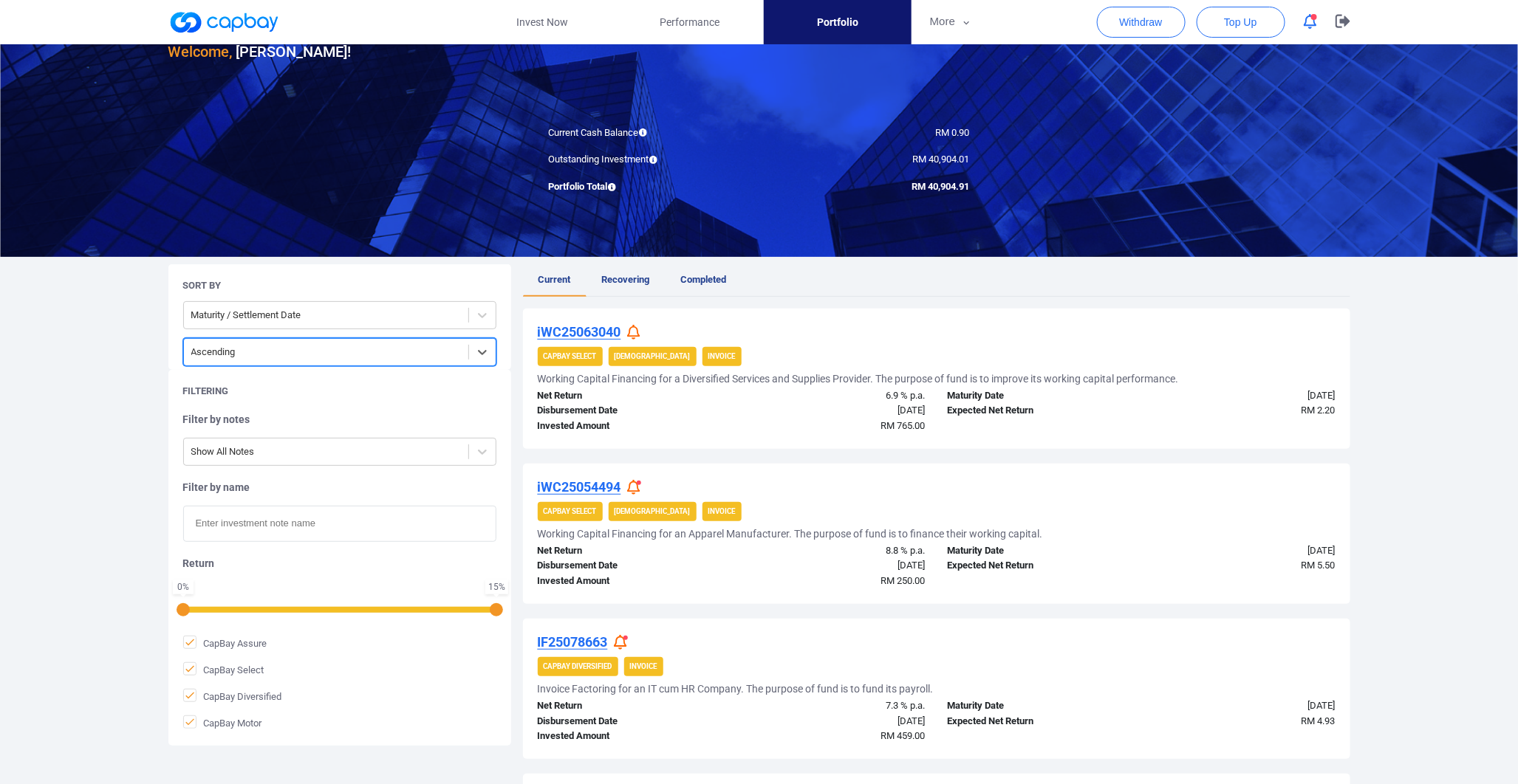
click at [640, 332] on icon at bounding box center [633, 333] width 13 height 16
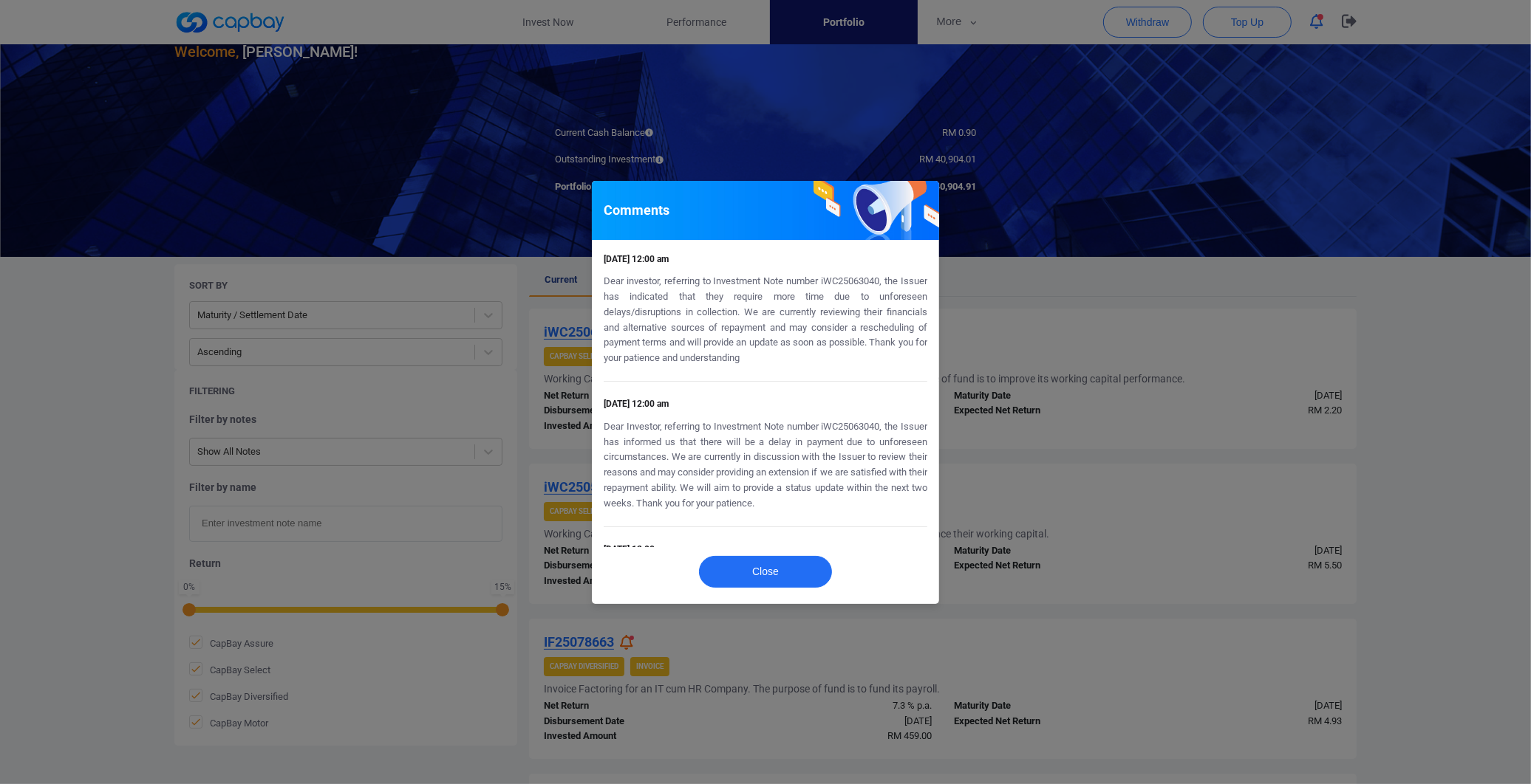
click at [954, 397] on div "Comments [DATE] 12:00 am Dear investor, referring to Investment Note number iWC…" at bounding box center [766, 392] width 1531 height 784
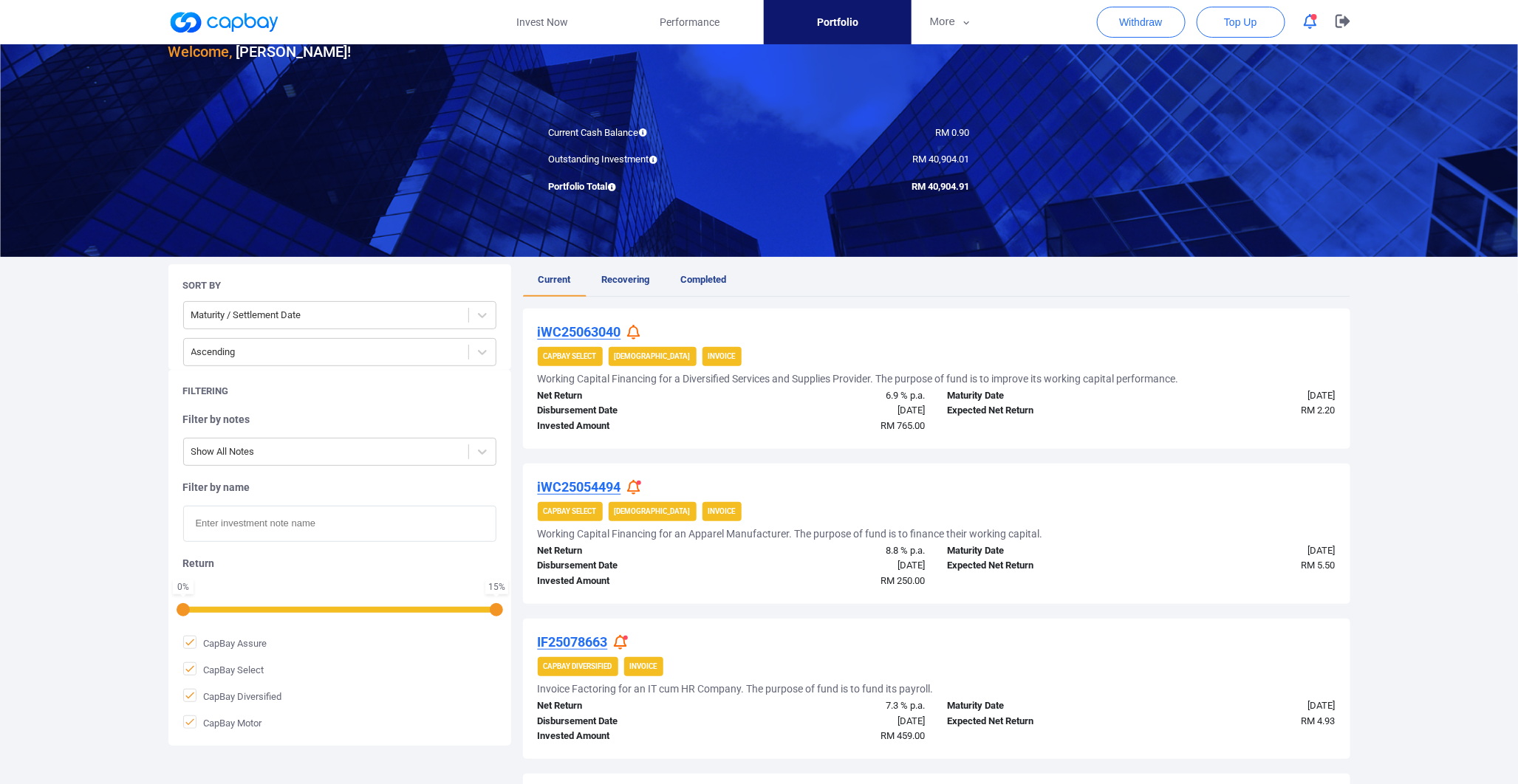
click at [633, 489] on icon at bounding box center [633, 488] width 13 height 16
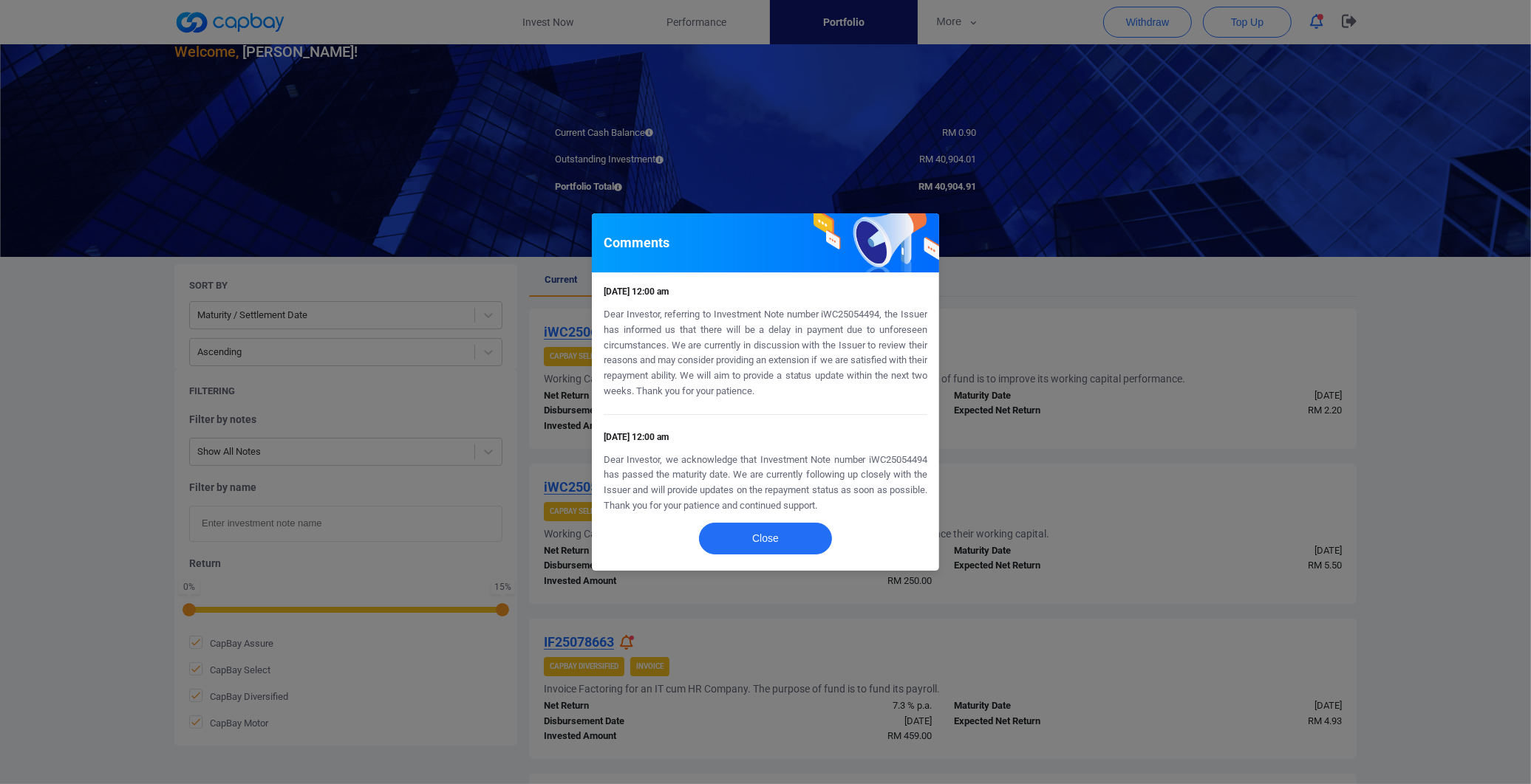
click at [1021, 481] on div "Comments [DATE] 12:00 am Dear Investor, referring to Investment Note number iWC…" at bounding box center [766, 392] width 1531 height 784
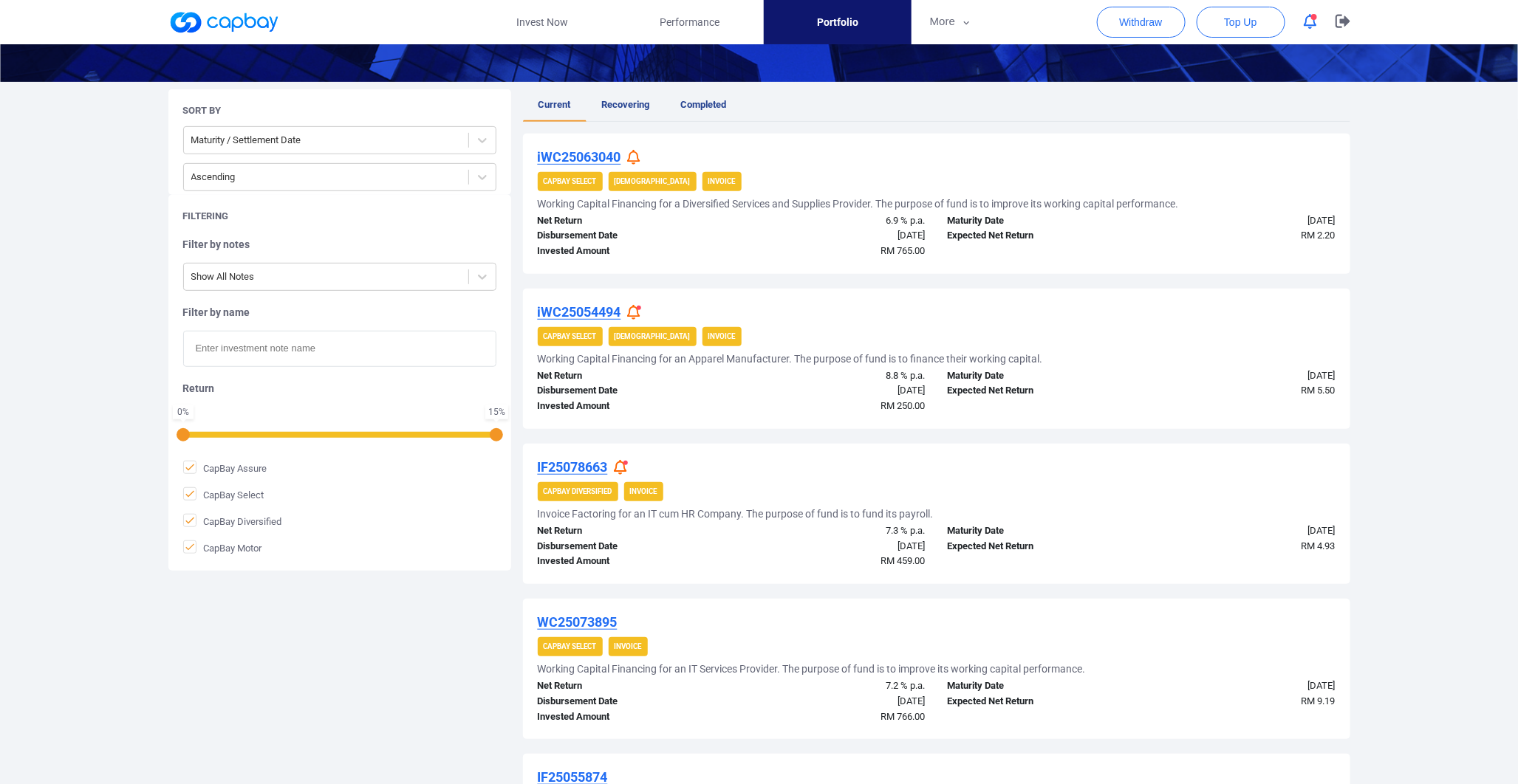
scroll to position [164, 0]
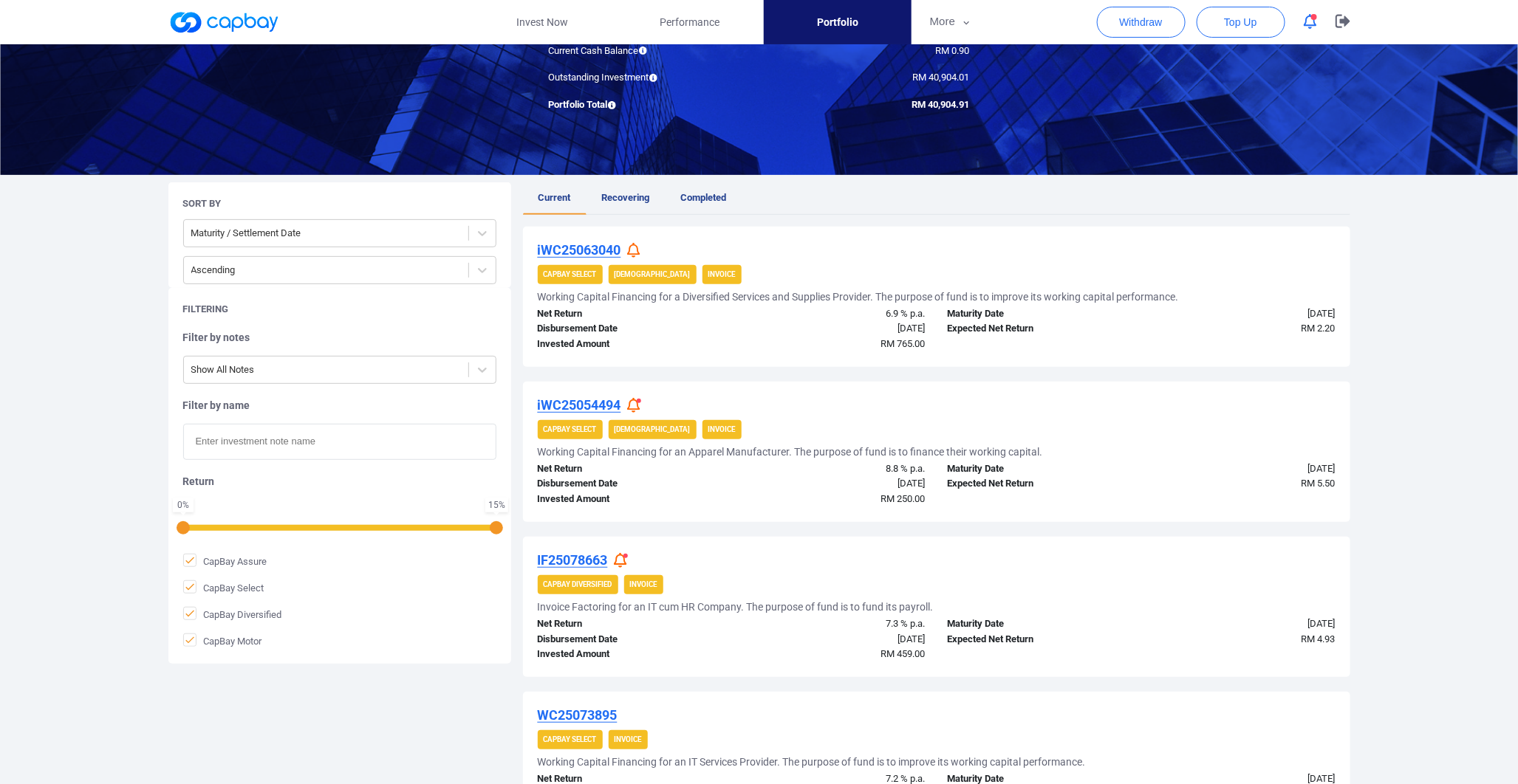
click at [642, 248] on div at bounding box center [636, 251] width 18 height 16
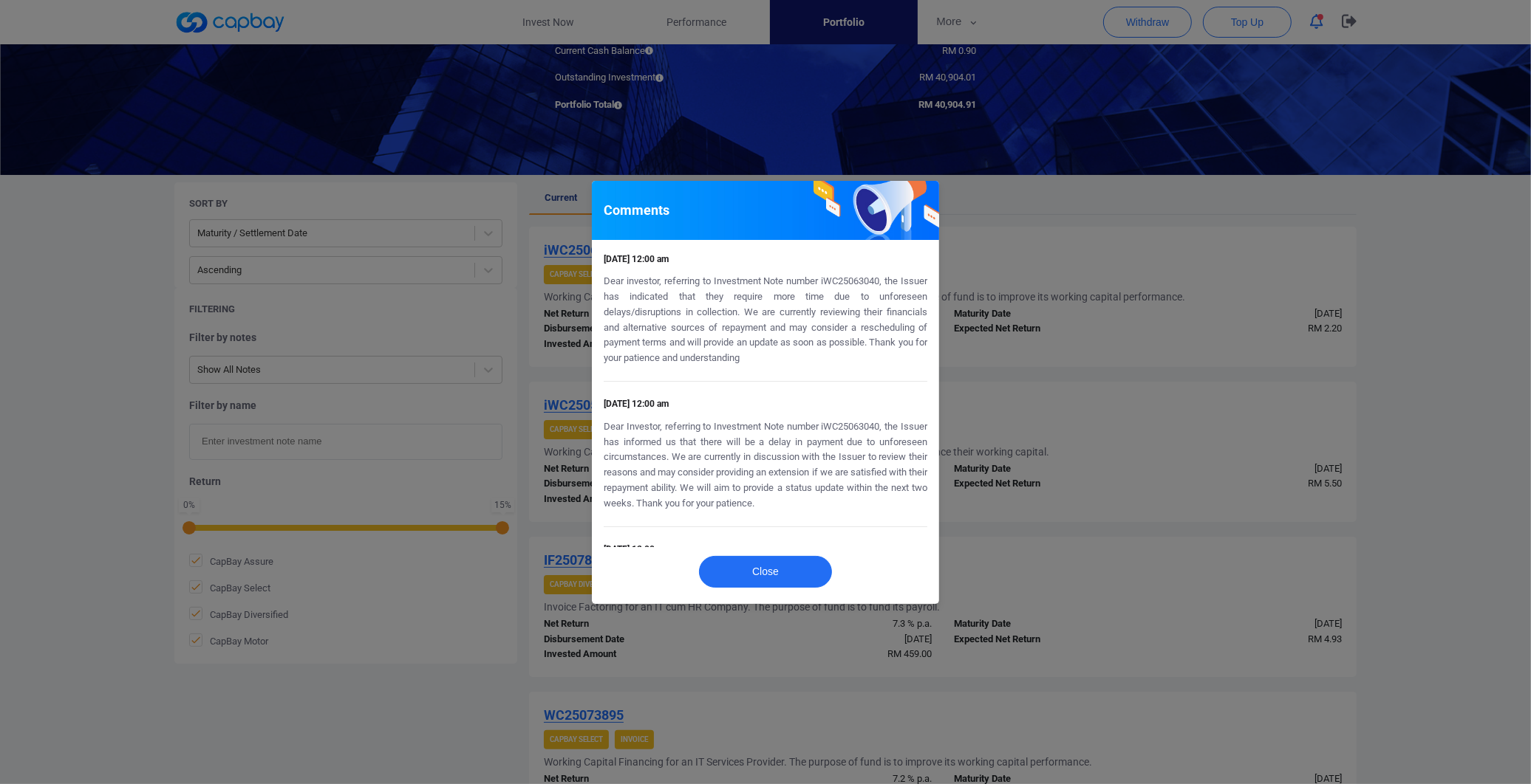
click at [1273, 444] on div "Comments [DATE] 12:00 am Dear investor, referring to Investment Note number iWC…" at bounding box center [766, 392] width 1531 height 784
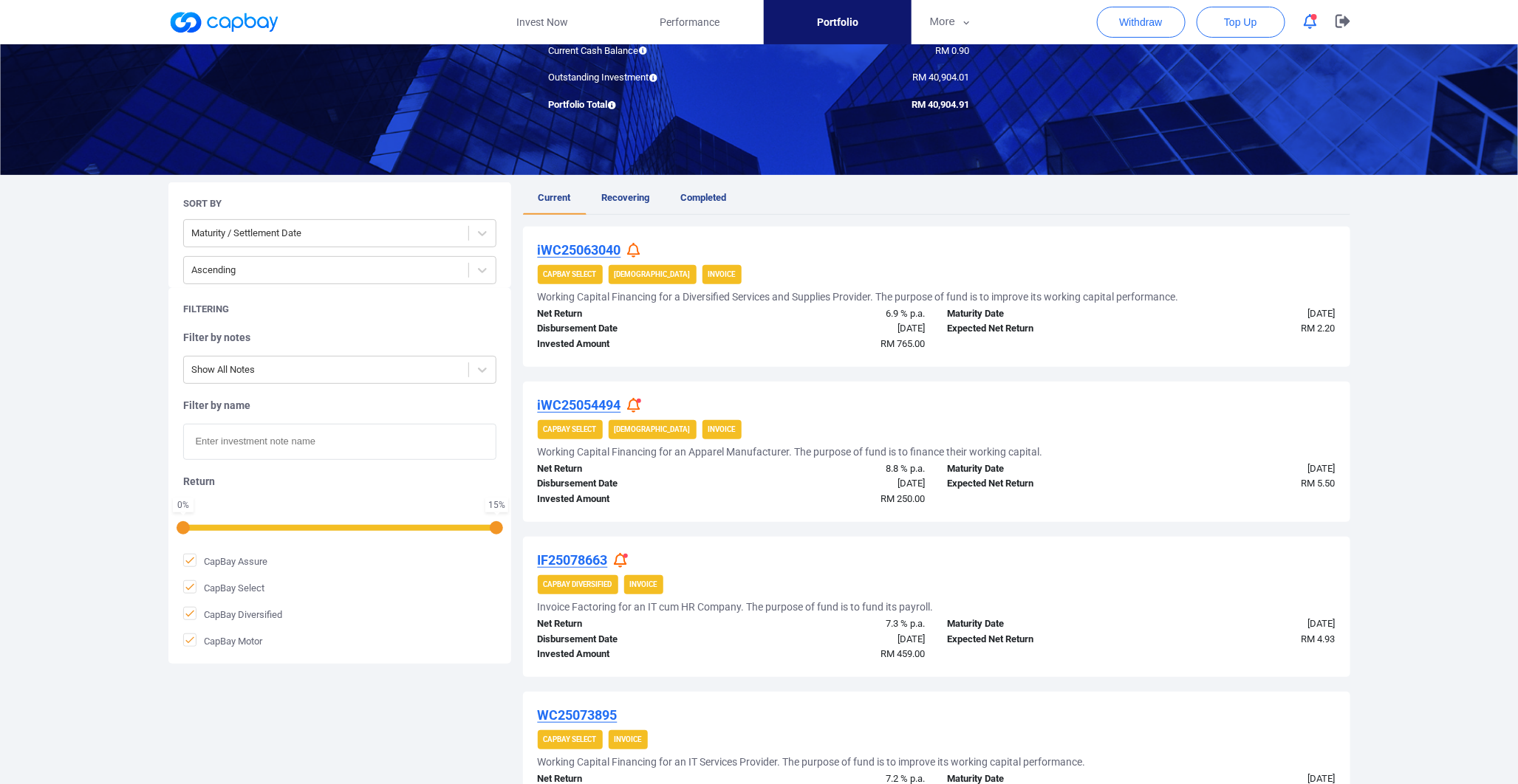
click at [637, 398] on icon at bounding box center [633, 406] width 13 height 16
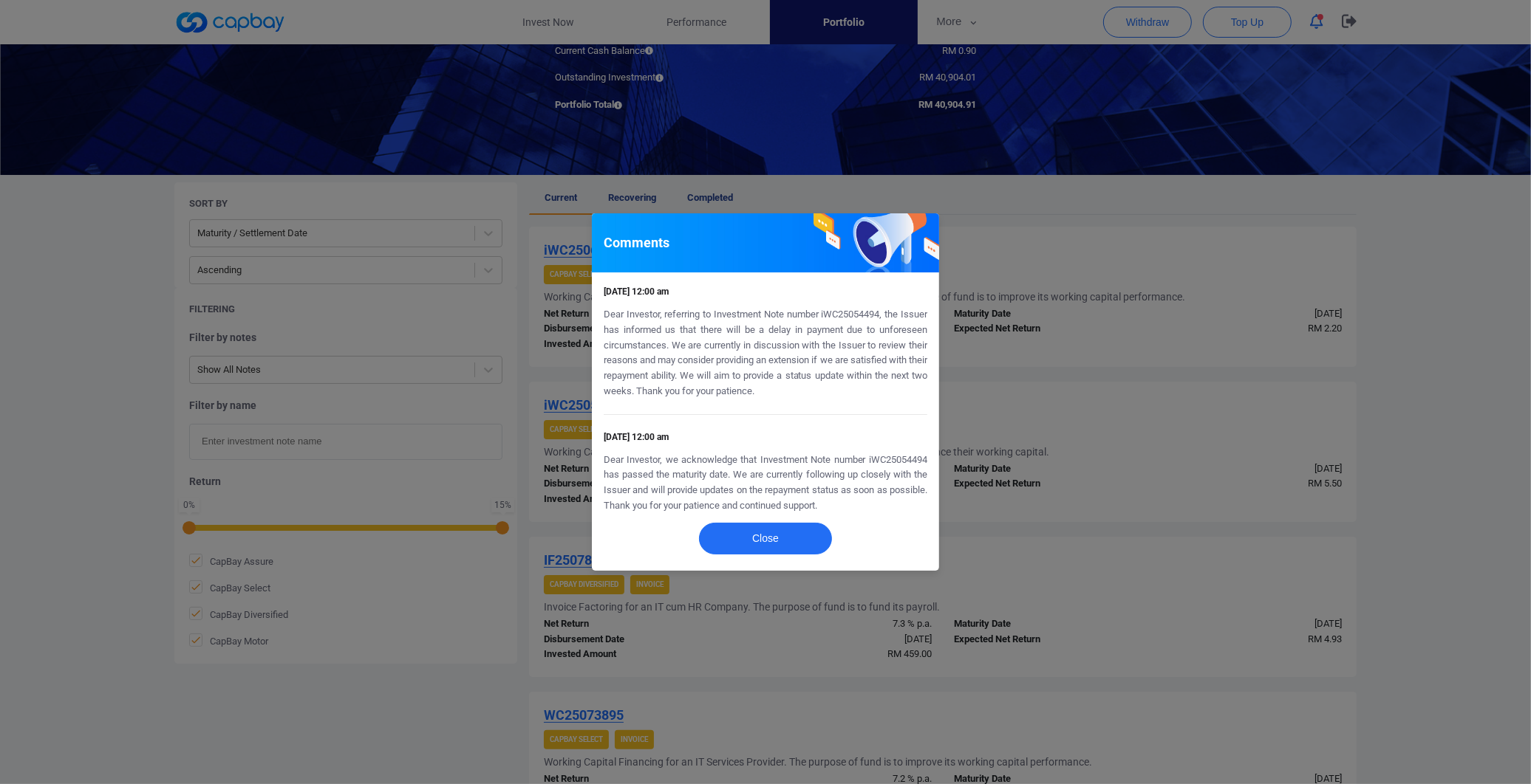
click at [1091, 401] on div "Comments [DATE] 12:00 am Dear Investor, referring to Investment Note number iWC…" at bounding box center [766, 392] width 1531 height 784
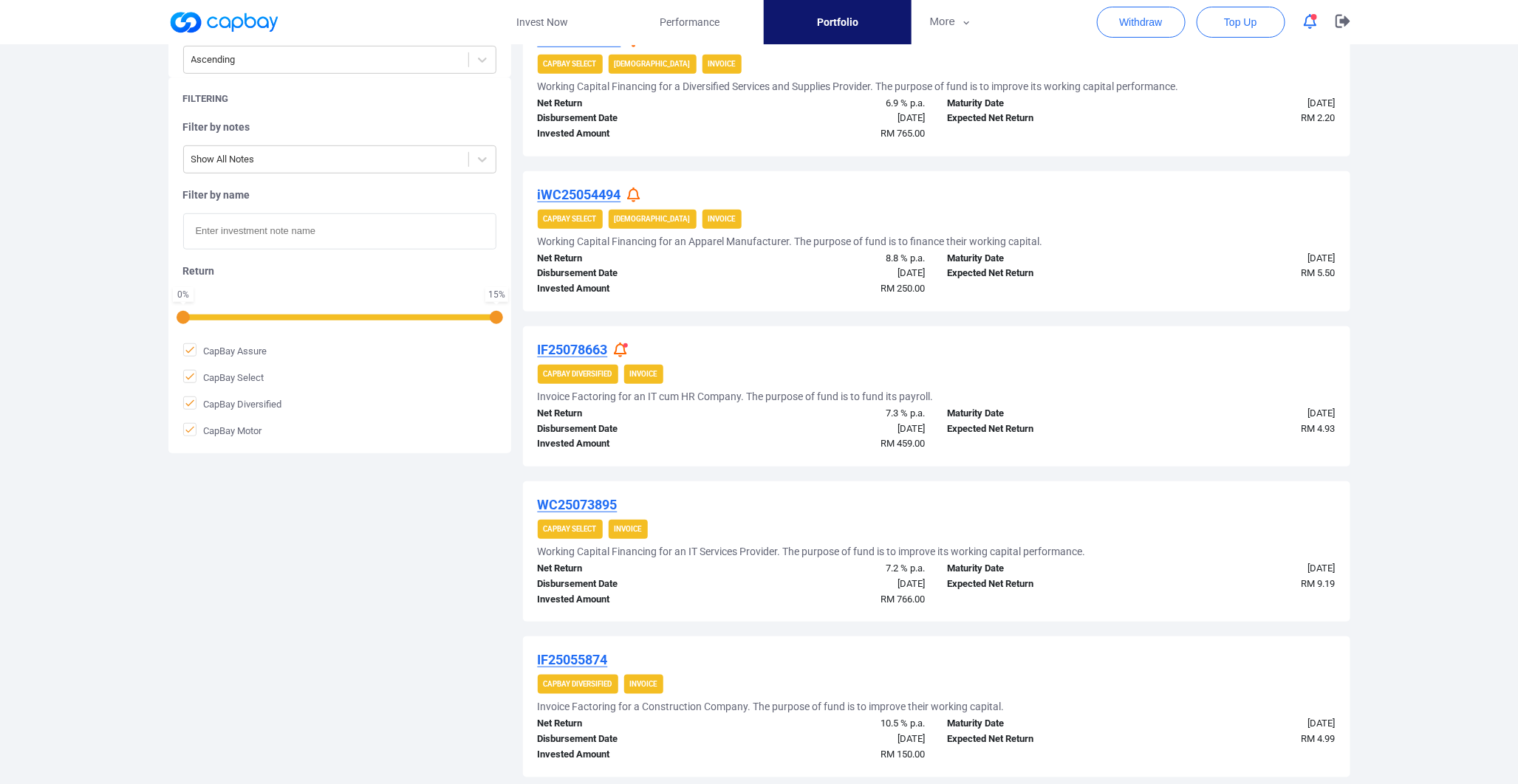
scroll to position [409, 0]
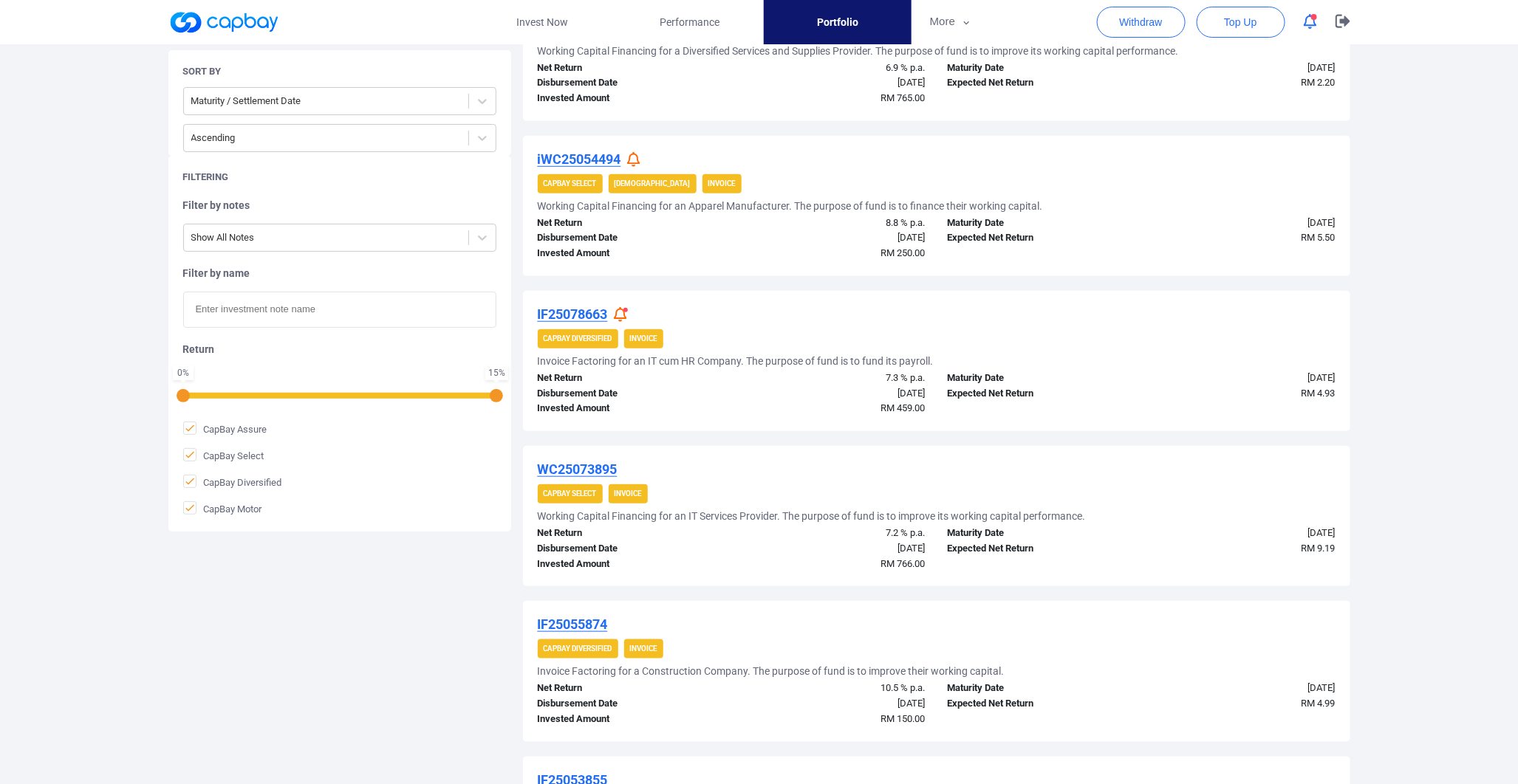
click at [624, 313] on icon at bounding box center [620, 315] width 13 height 16
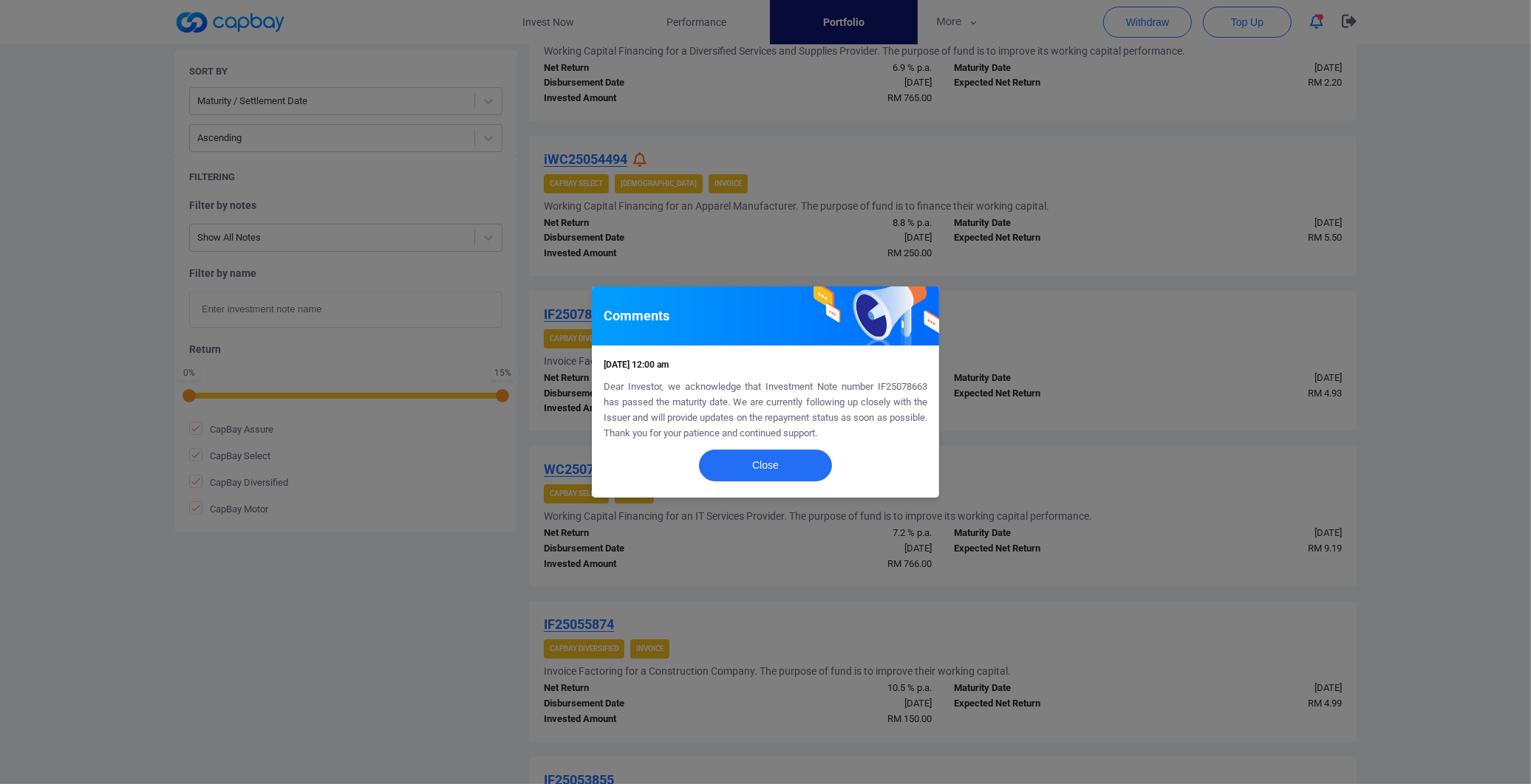
click at [1096, 410] on div "Comments [DATE] 12:00 am Dear Investor, we acknowledge that Investment Note num…" at bounding box center [766, 392] width 1531 height 784
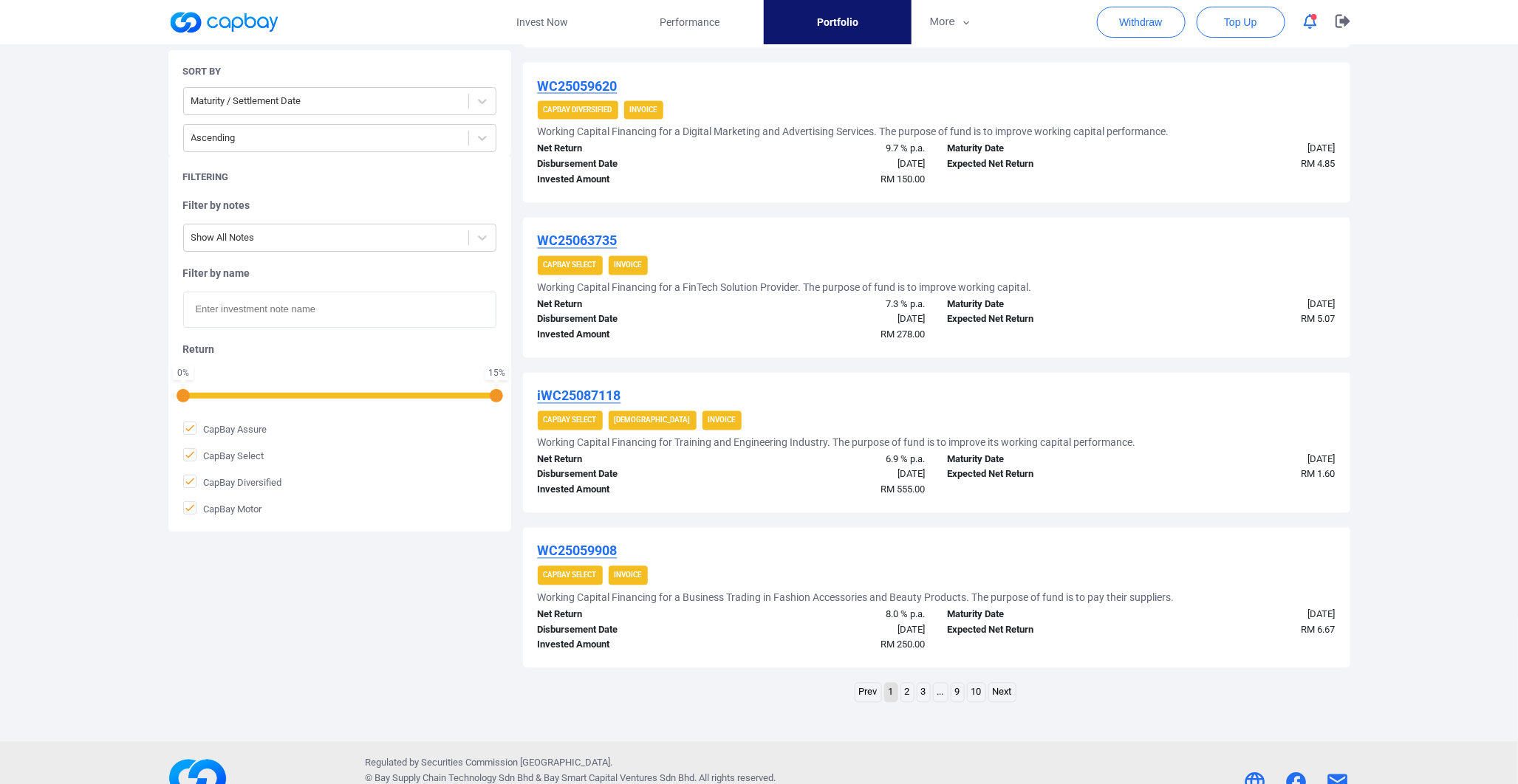
scroll to position [1289, 0]
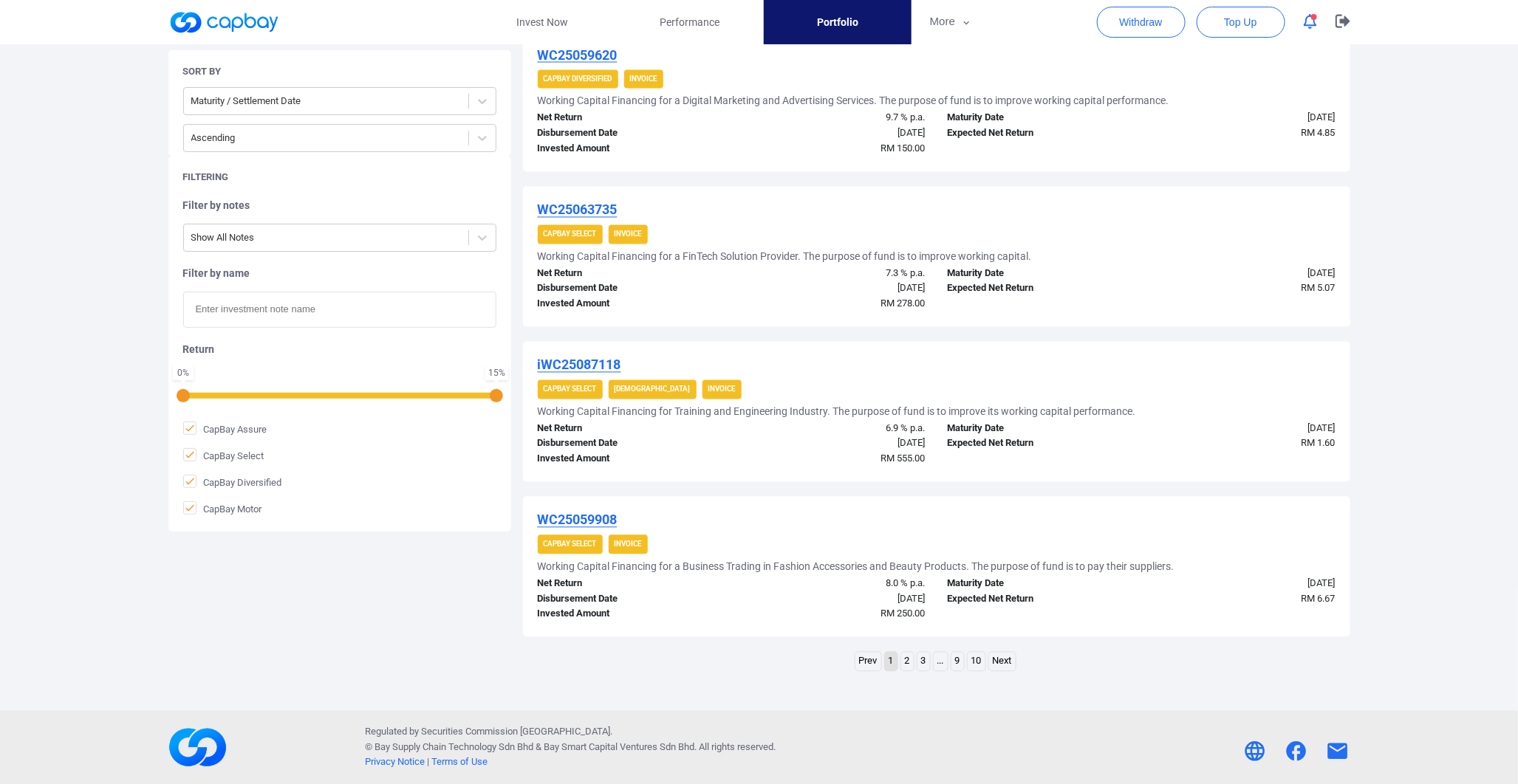
click at [904, 657] on link "2" at bounding box center [907, 662] width 13 height 19
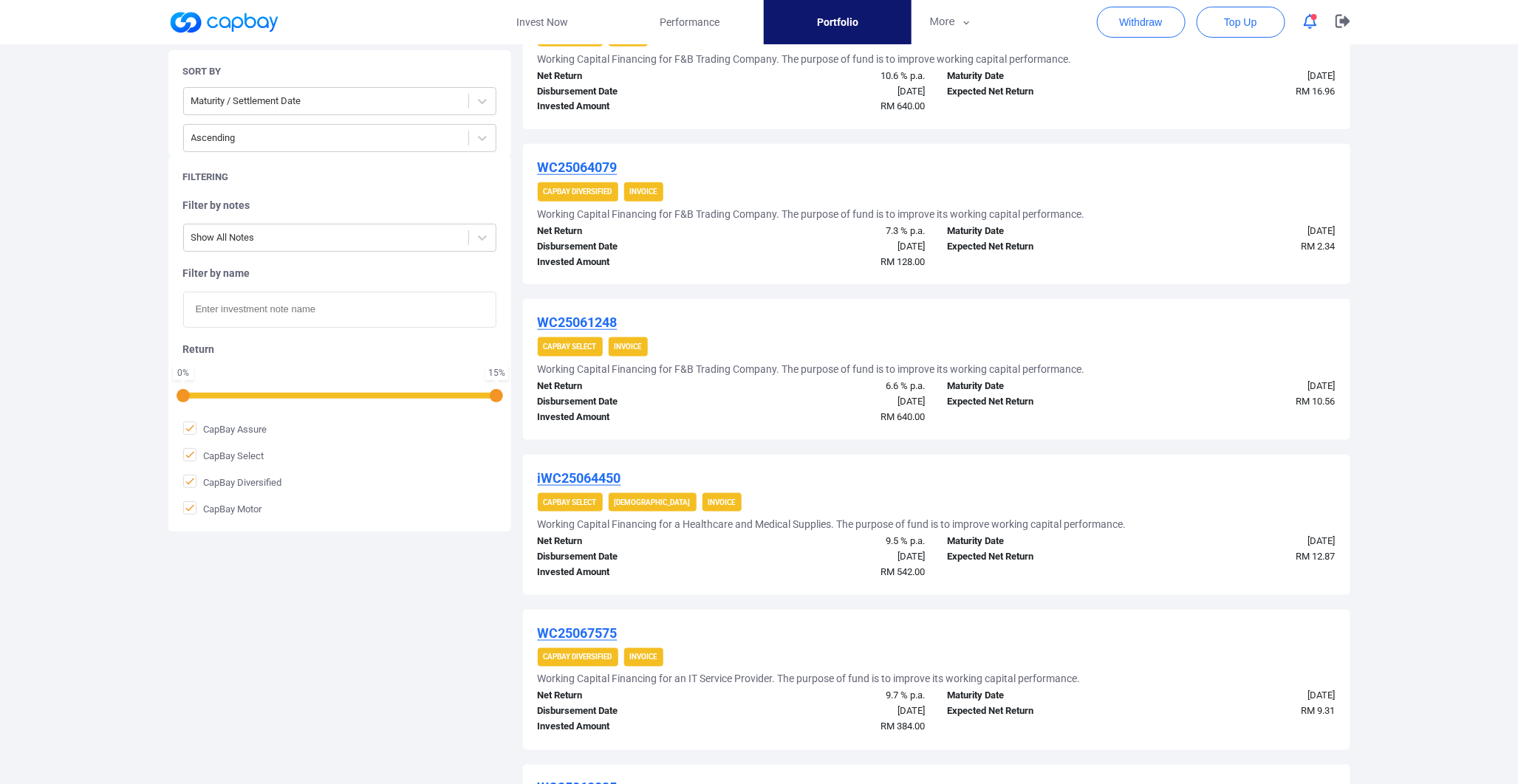
scroll to position [738, 0]
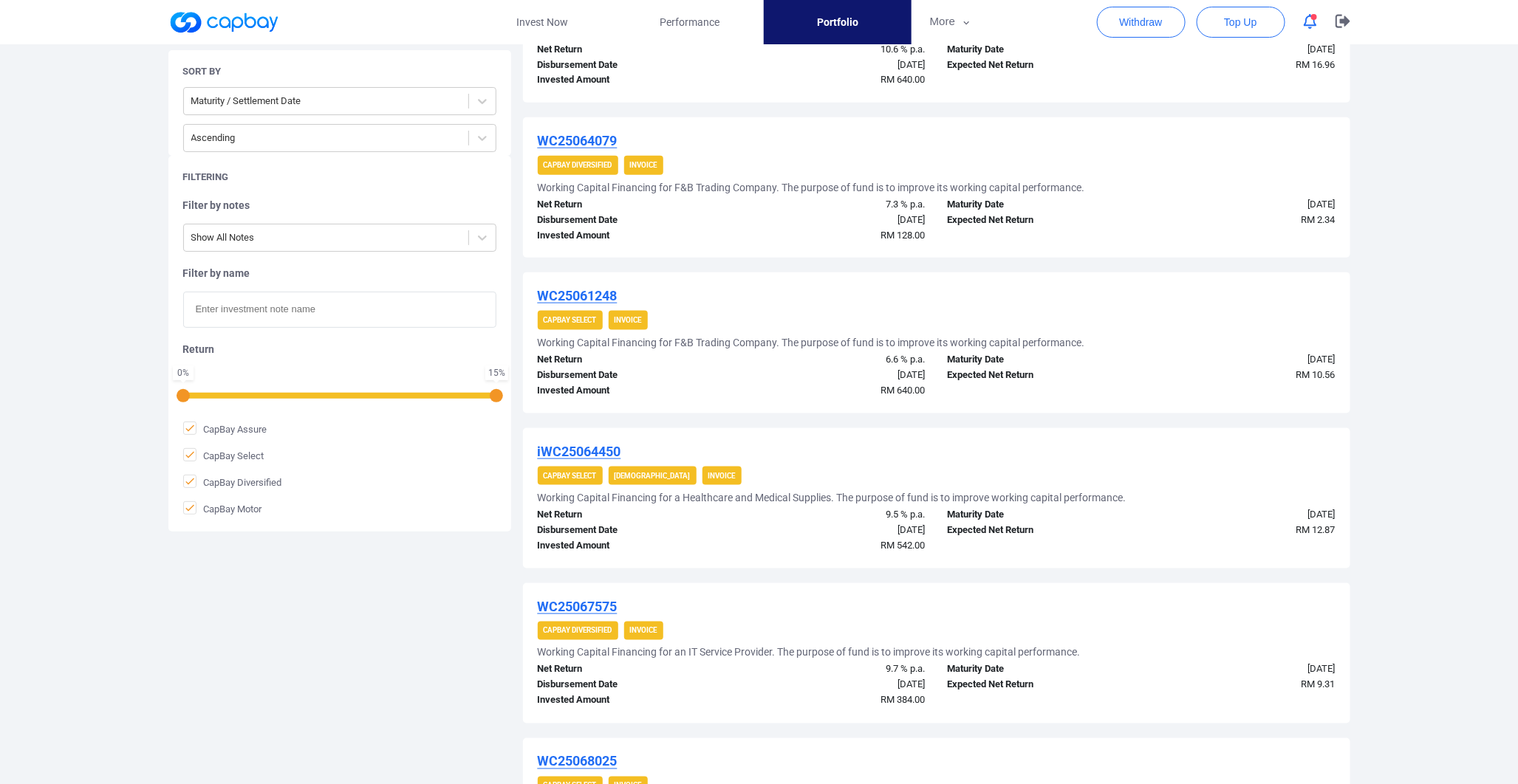
click at [1464, 433] on div "Welcome, [PERSON_NAME] ! Current Cash Balance RM 0.90 Outstanding Investment RM…" at bounding box center [759, 302] width 1518 height 1921
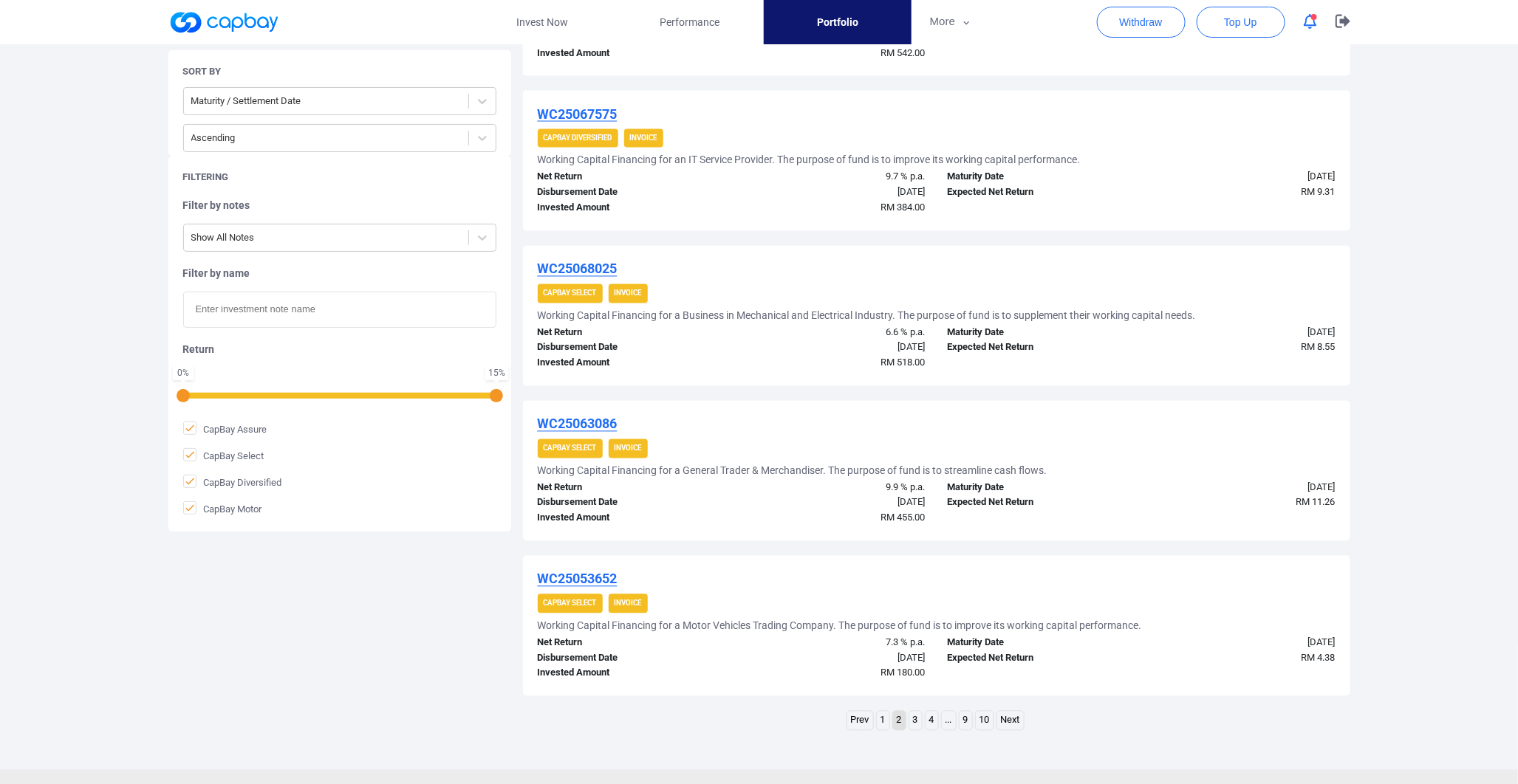
scroll to position [1289, 0]
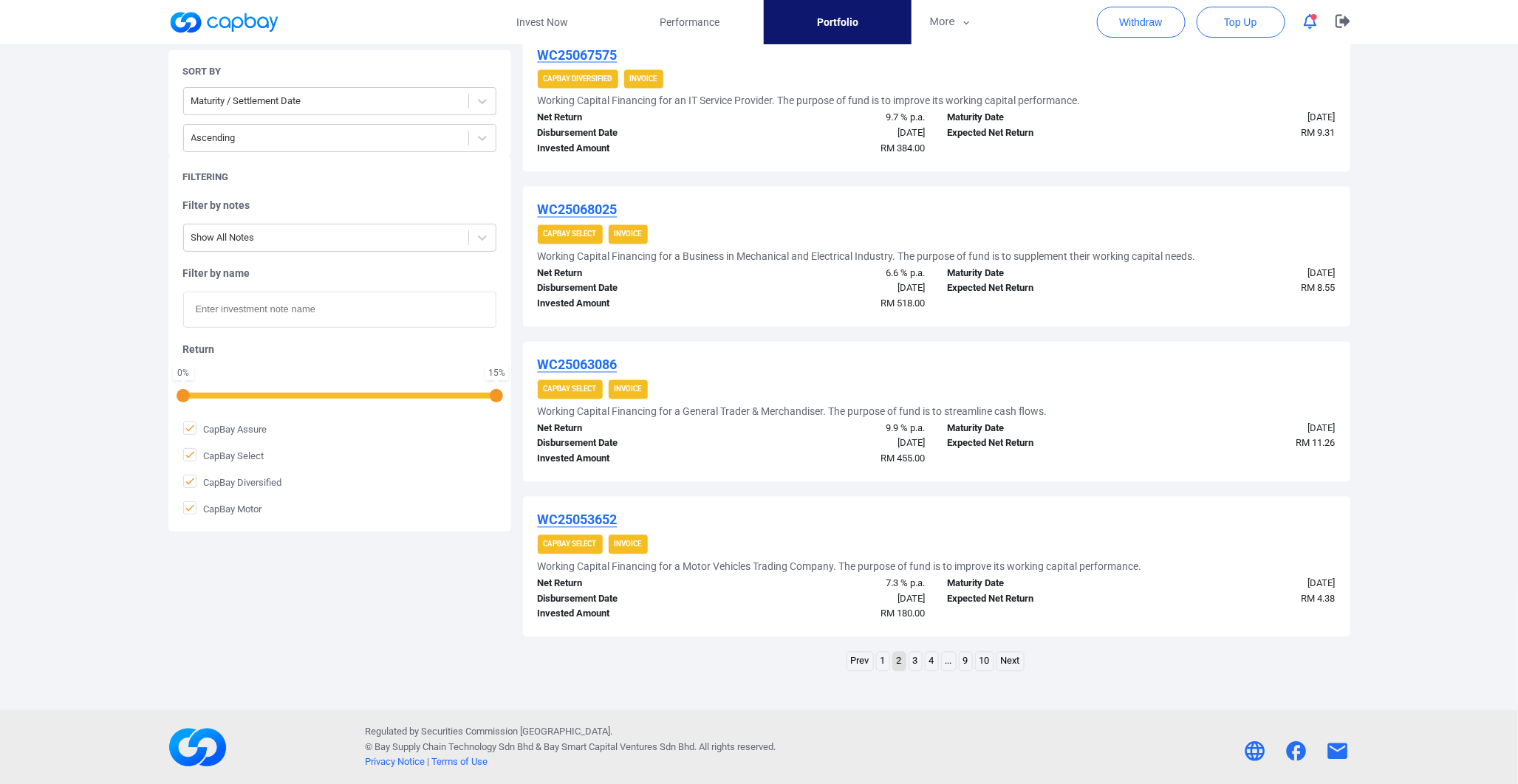
click at [909, 663] on link "3" at bounding box center [915, 662] width 13 height 19
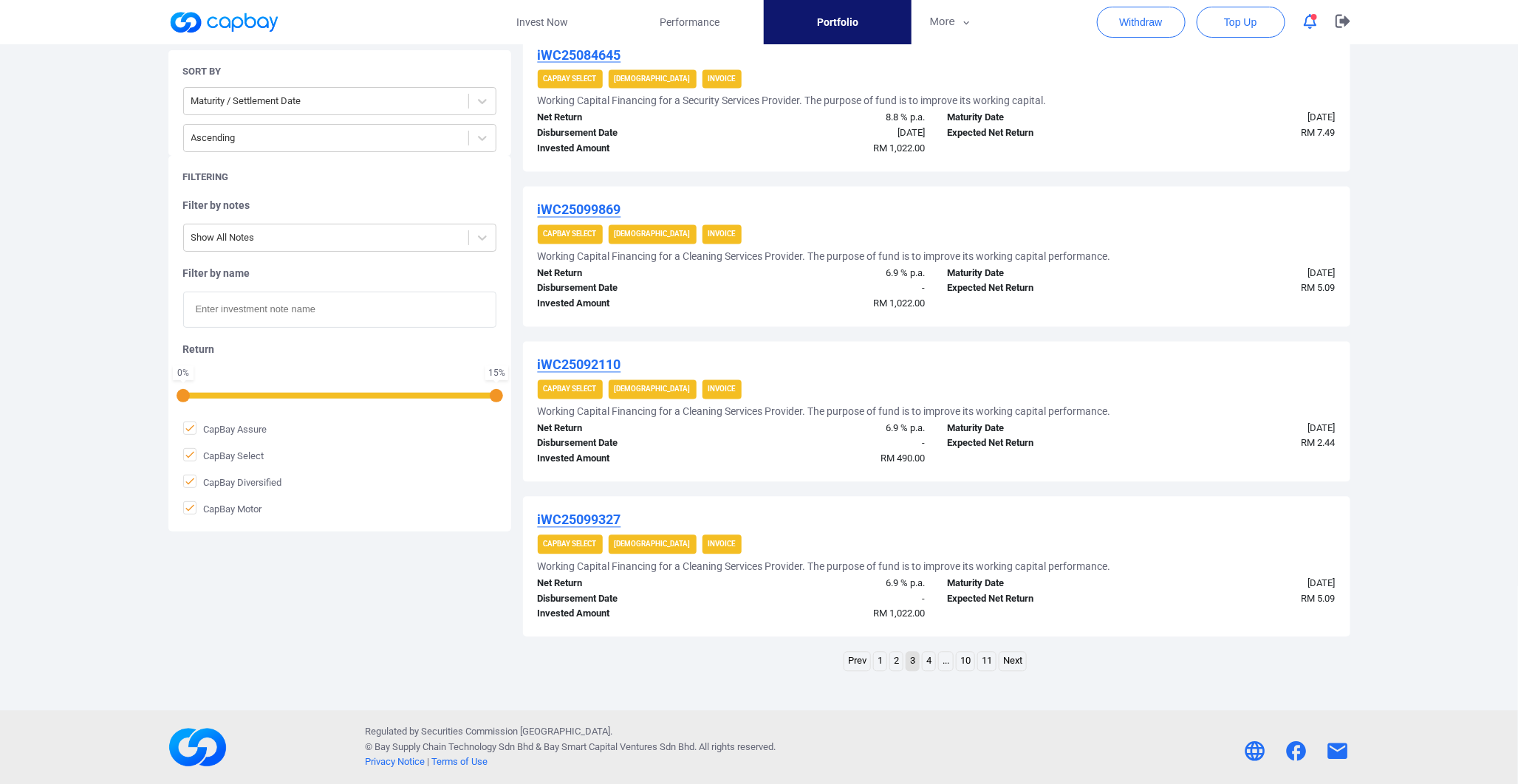
click at [927, 653] on link "4" at bounding box center [928, 662] width 13 height 19
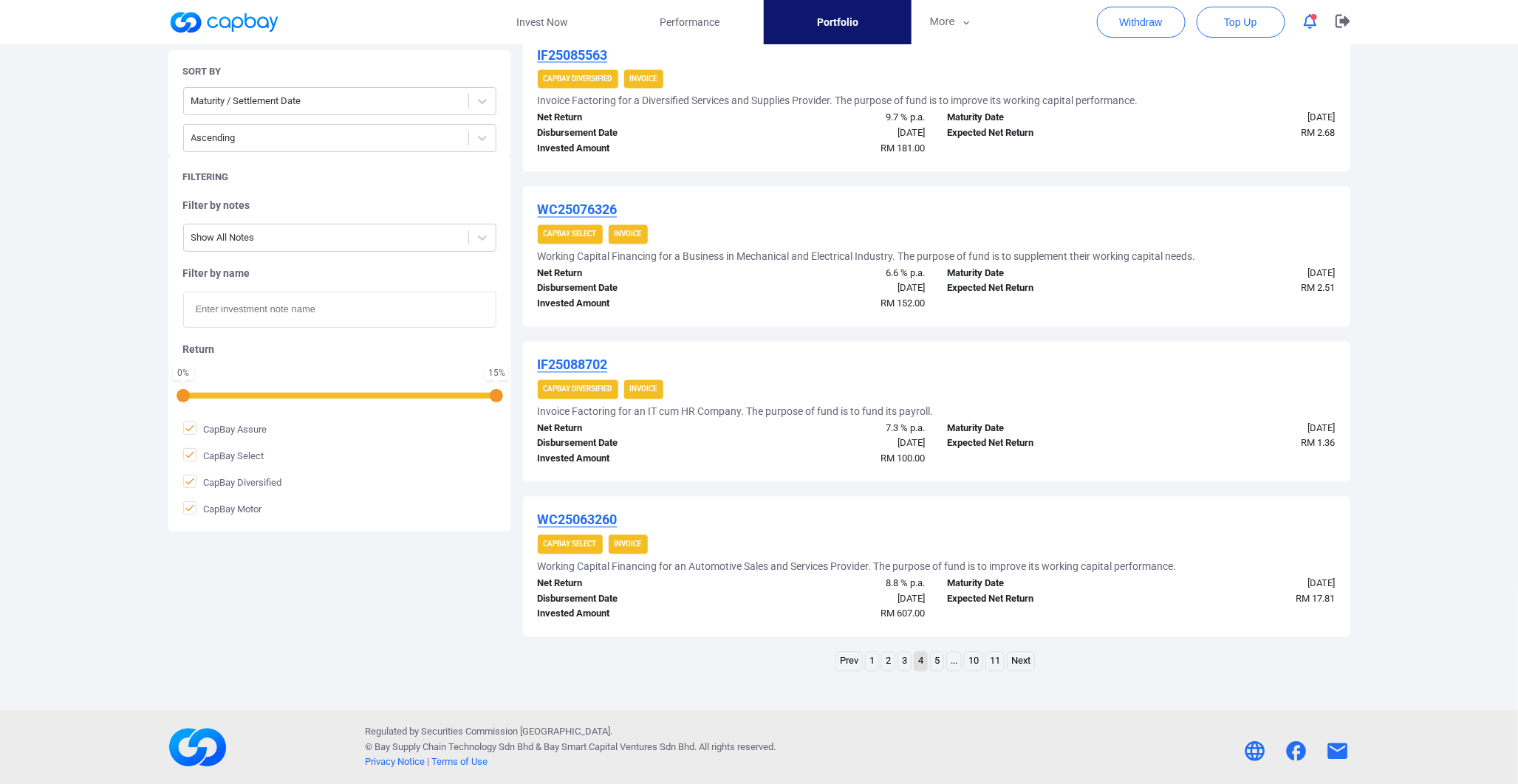
click at [940, 659] on link "5" at bounding box center [937, 662] width 13 height 19
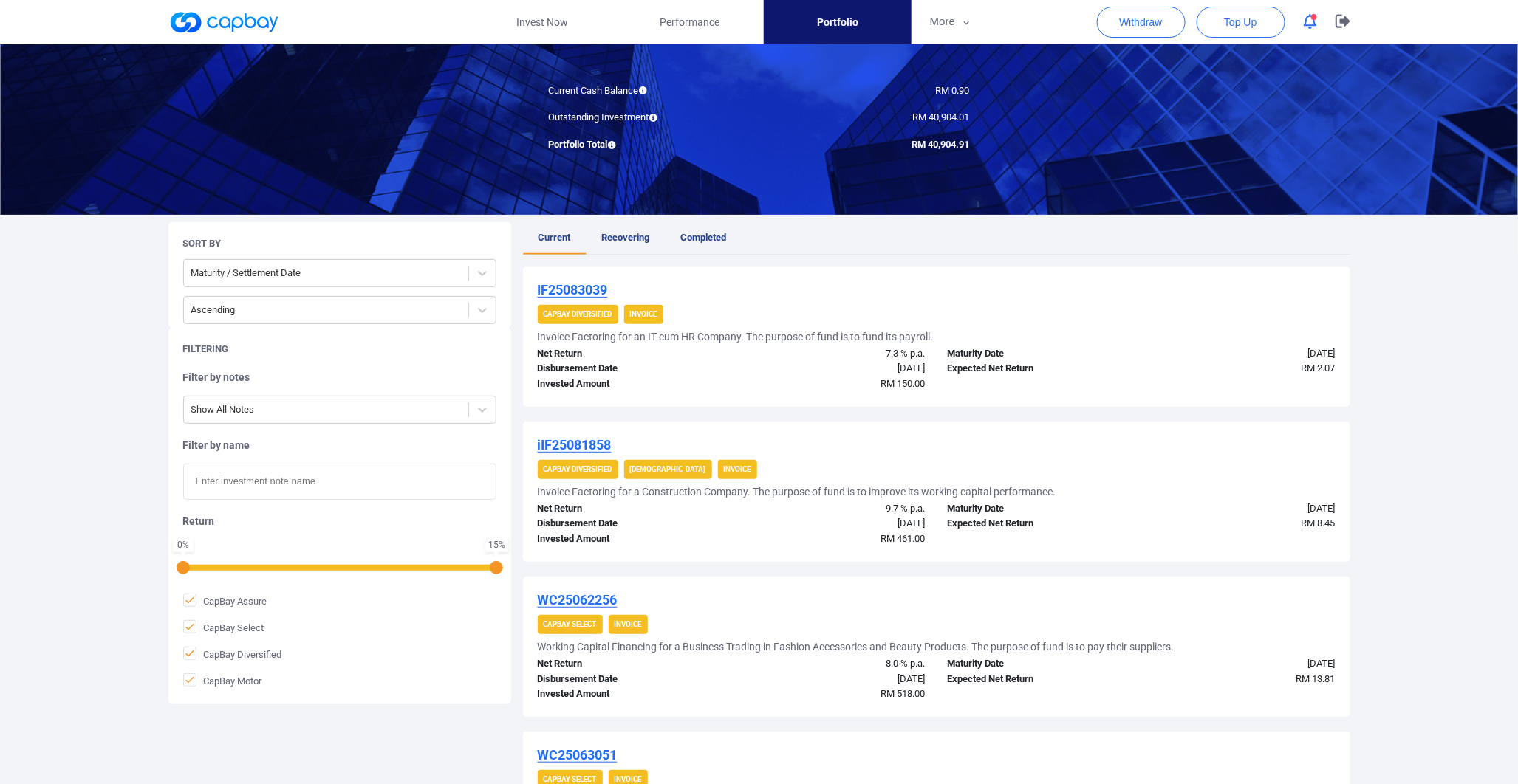
scroll to position [0, 0]
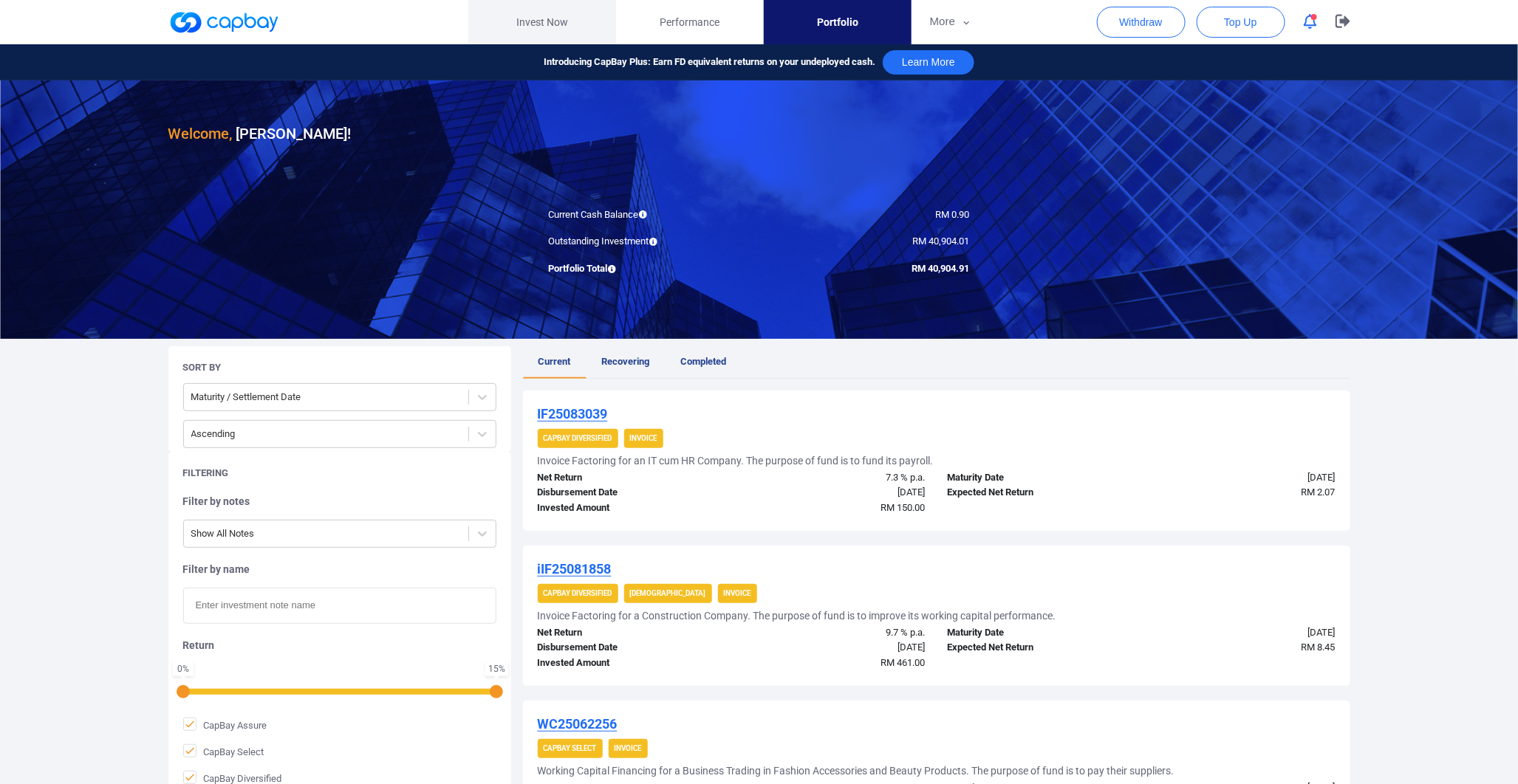
click at [566, 28] on link "Invest Now" at bounding box center [541, 22] width 148 height 45
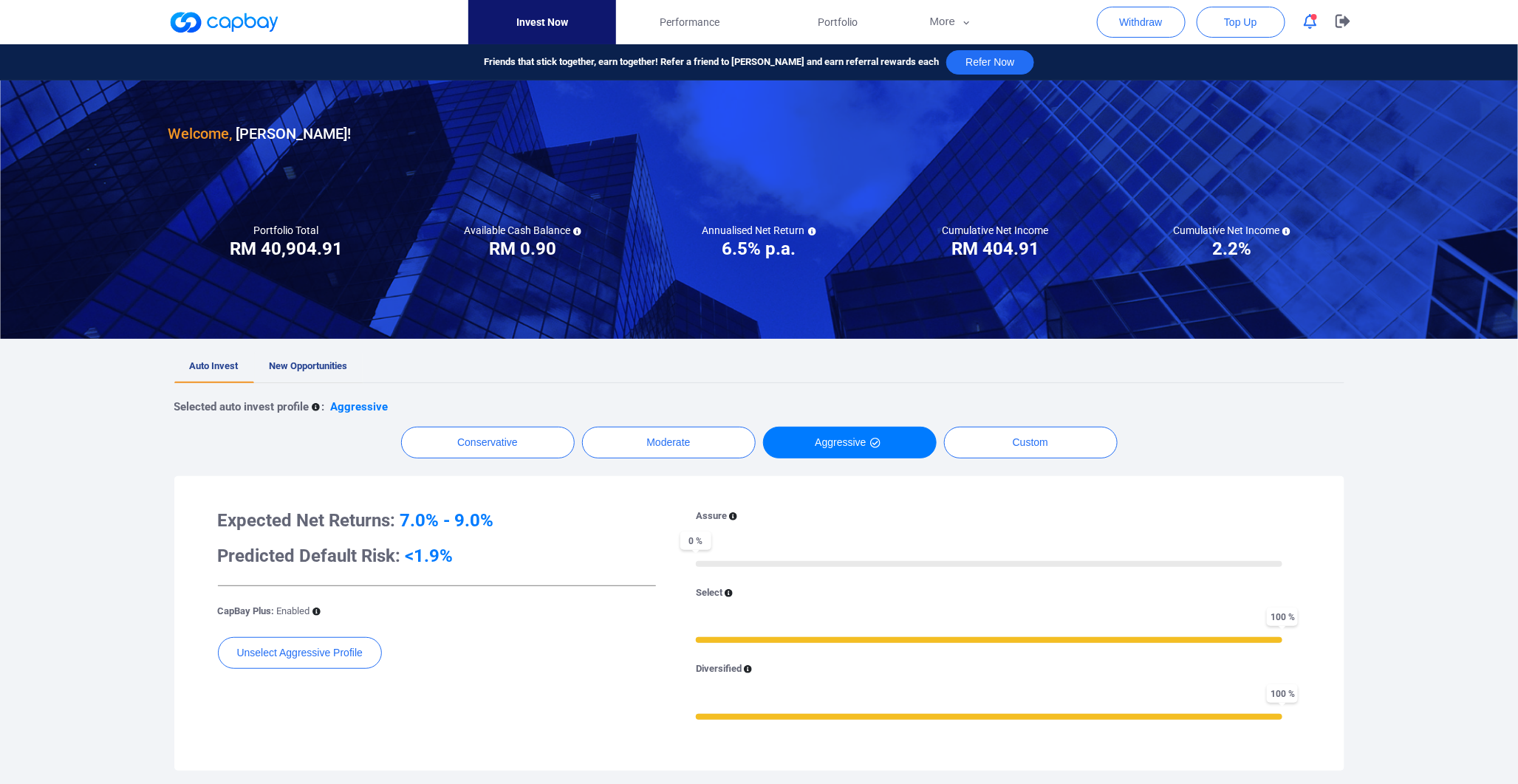
click at [329, 361] on span "New Opportunities" at bounding box center [308, 366] width 78 height 11
